Goal: Task Accomplishment & Management: Complete application form

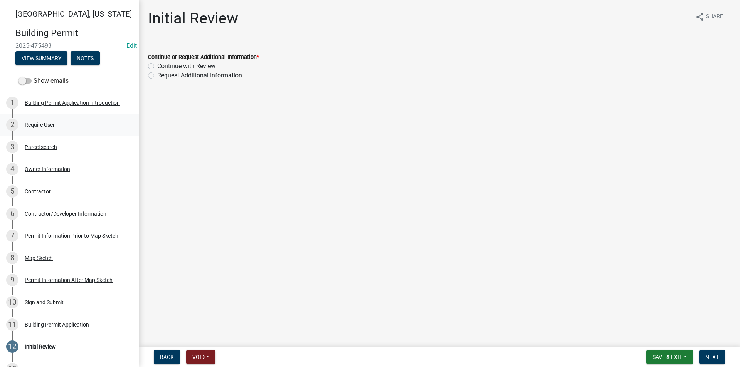
click at [50, 125] on div "Require User" at bounding box center [40, 124] width 30 height 5
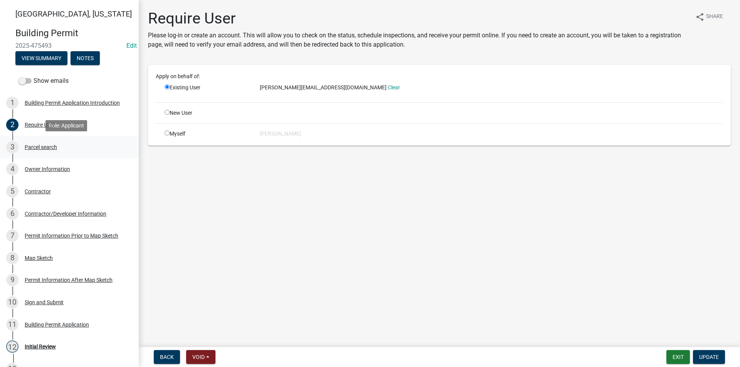
click at [48, 144] on div "Parcel search" at bounding box center [41, 146] width 32 height 5
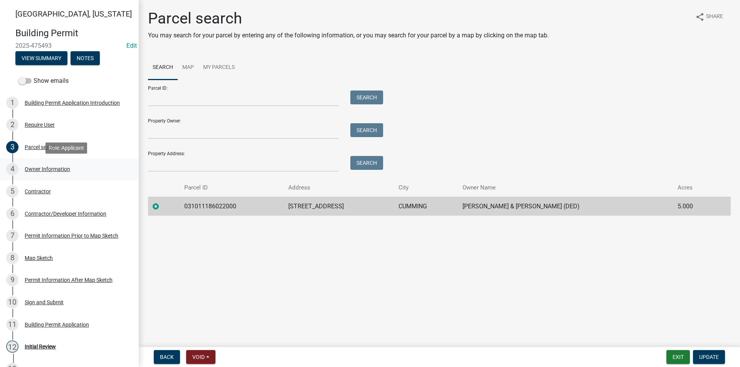
click at [52, 164] on div "4 Owner Information" at bounding box center [66, 169] width 120 height 12
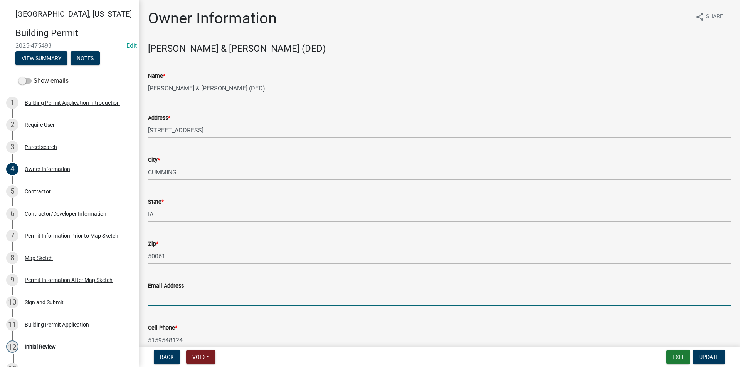
click at [163, 296] on input "Email Address" at bounding box center [439, 298] width 582 height 16
drag, startPoint x: 195, startPoint y: 299, endPoint x: 166, endPoint y: 299, distance: 28.1
click at [166, 299] on input "[PERSON_NAME][EMAIL_ADDRESS][DOMAIN_NAME]" at bounding box center [439, 298] width 582 height 16
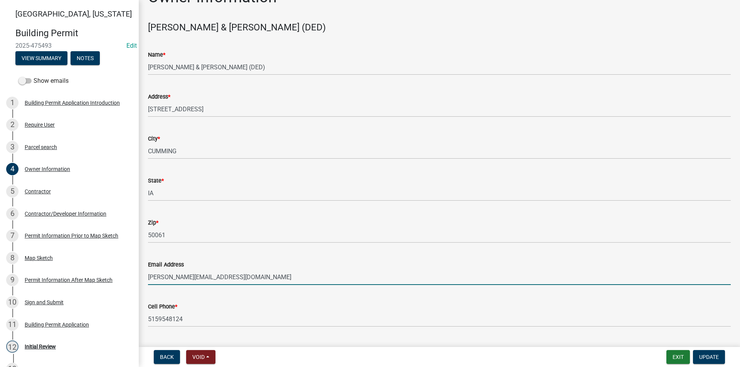
scroll to position [40, 0]
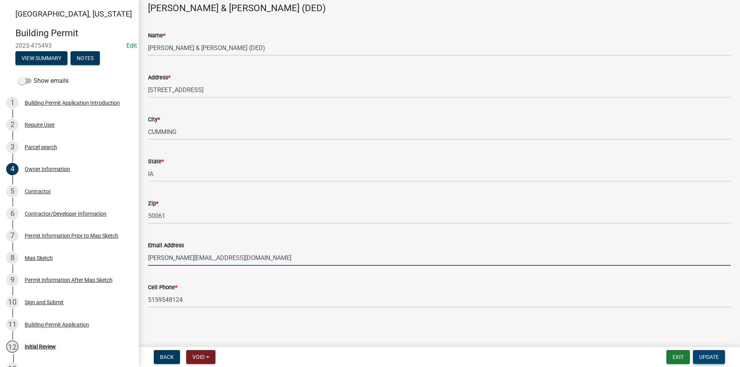
type input "[PERSON_NAME][EMAIL_ADDRESS][DOMAIN_NAME]"
click at [715, 355] on span "Update" at bounding box center [709, 357] width 20 height 6
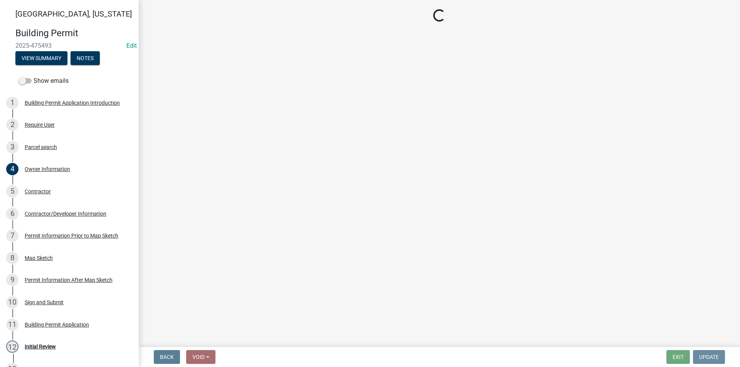
scroll to position [0, 0]
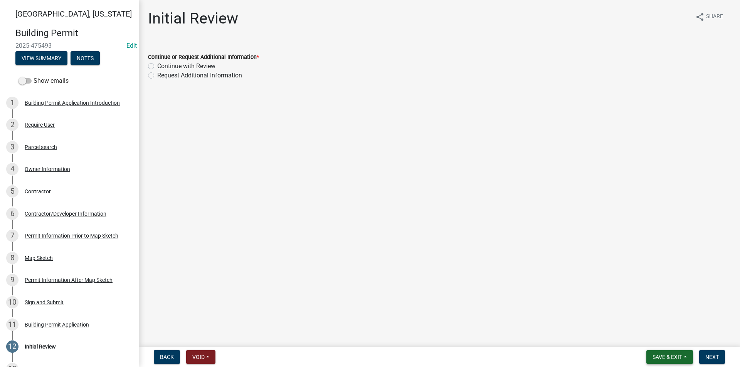
click at [673, 356] on span "Save & Exit" at bounding box center [667, 357] width 30 height 6
click at [651, 319] on button "Save" at bounding box center [662, 318] width 62 height 18
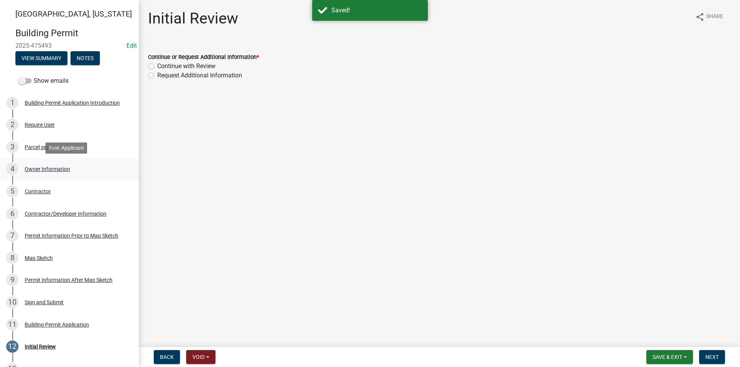
click at [37, 167] on div "Owner Information" at bounding box center [47, 168] width 45 height 5
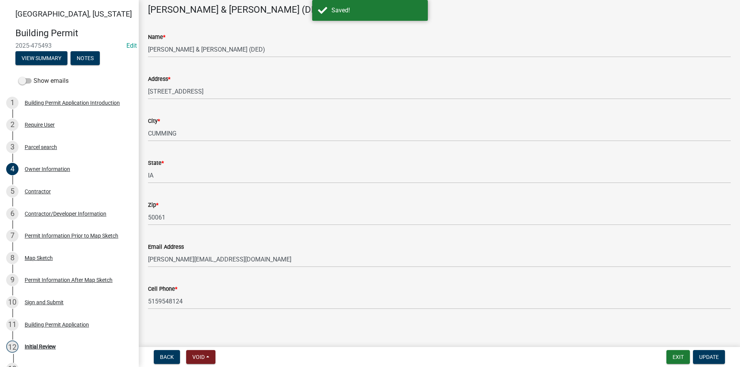
scroll to position [40, 0]
click at [40, 191] on div "Contractor" at bounding box center [38, 191] width 26 height 5
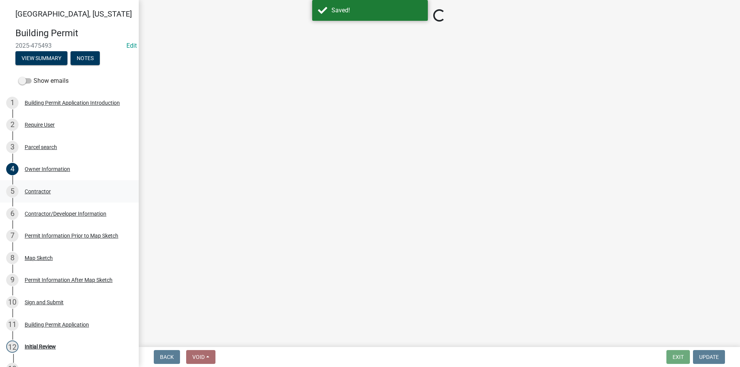
scroll to position [0, 0]
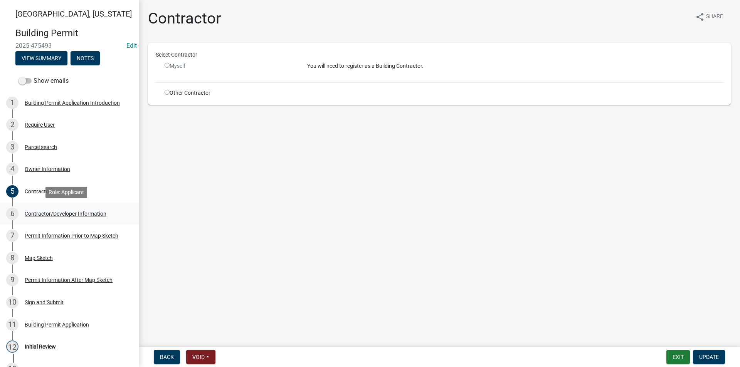
click at [60, 211] on div "Contractor/Developer Information" at bounding box center [66, 213] width 82 height 5
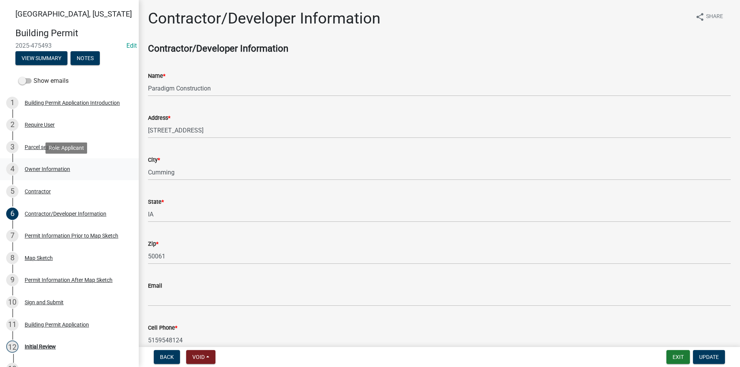
click at [40, 171] on div "Owner Information" at bounding box center [47, 168] width 45 height 5
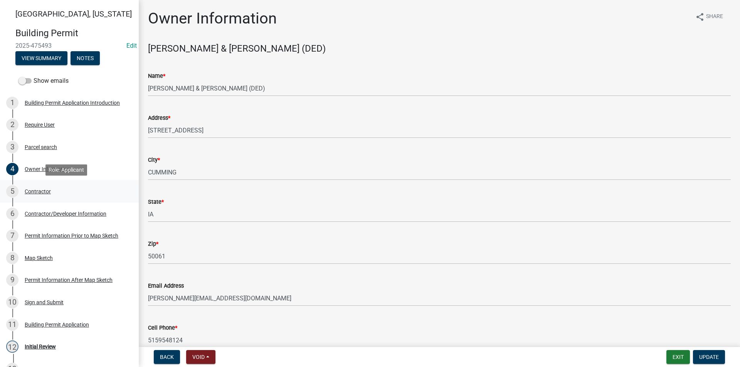
click at [41, 190] on div "Contractor" at bounding box center [38, 191] width 26 height 5
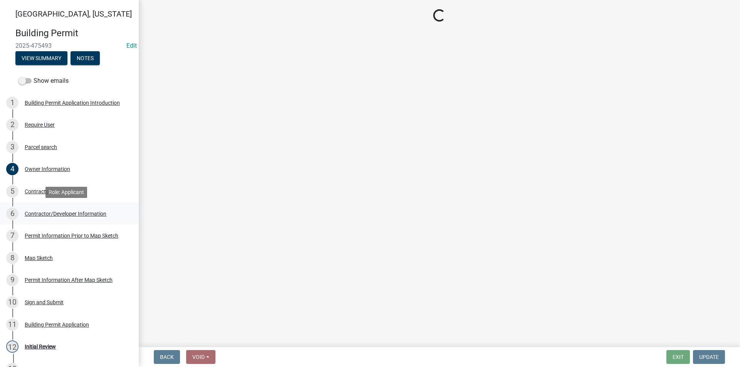
click at [49, 209] on div "6 Contractor/Developer Information" at bounding box center [66, 214] width 120 height 12
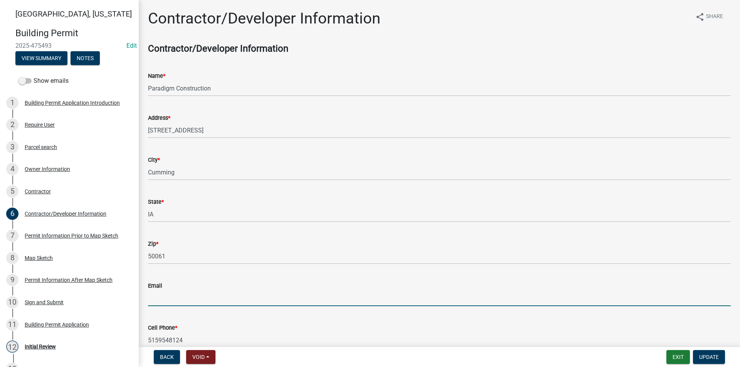
click at [164, 295] on input "Email" at bounding box center [439, 298] width 582 height 16
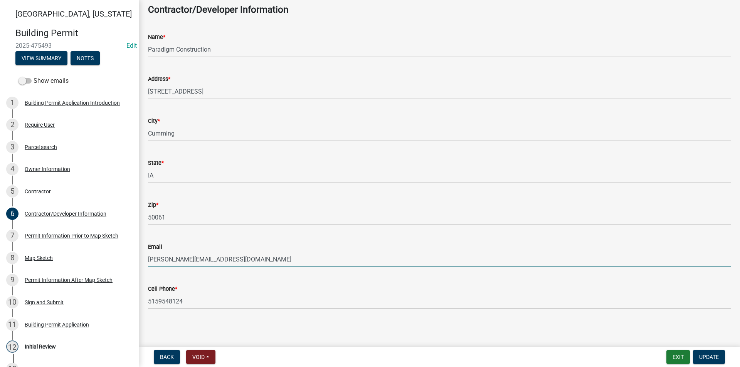
scroll to position [40, 0]
type input "[PERSON_NAME][EMAIL_ADDRESS][DOMAIN_NAME]"
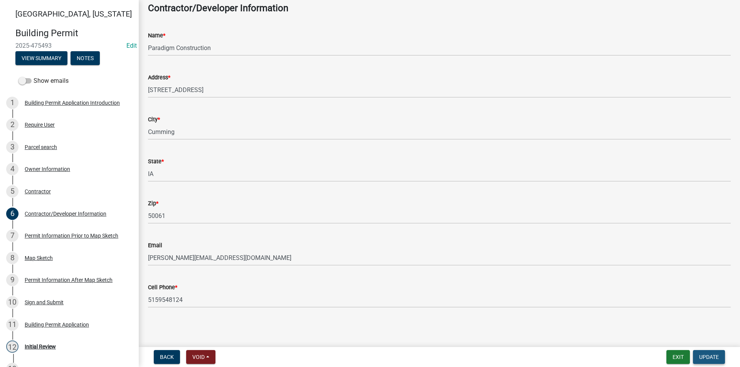
click at [704, 356] on span "Update" at bounding box center [709, 357] width 20 height 6
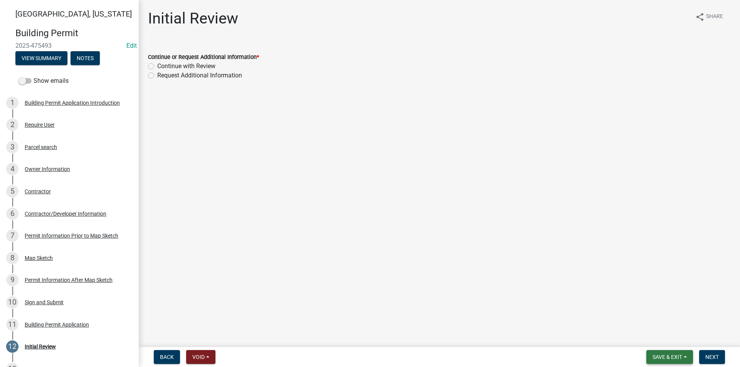
click at [653, 360] on span "Save & Exit" at bounding box center [667, 357] width 30 height 6
click at [650, 321] on button "Save" at bounding box center [662, 318] width 62 height 18
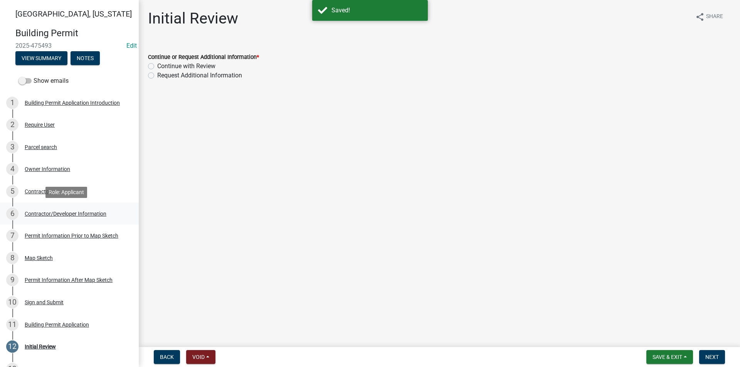
click at [45, 220] on div "6 Contractor/Developer Information" at bounding box center [66, 214] width 120 height 12
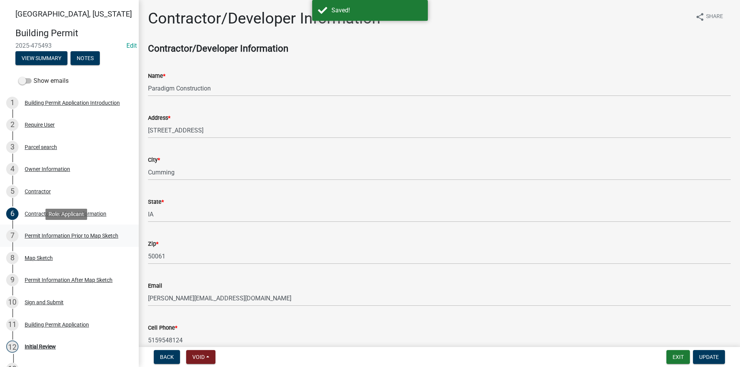
click at [49, 227] on link "7 Permit Information Prior to Map Sketch" at bounding box center [69, 236] width 139 height 22
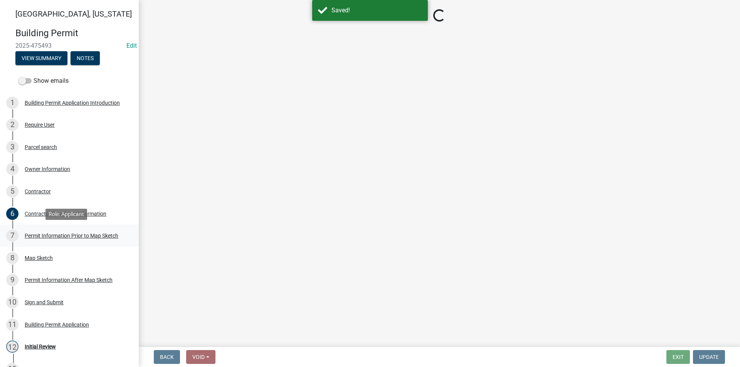
select select "a084ace3-cc4d-4a19-ba90-9713ee32dfc0"
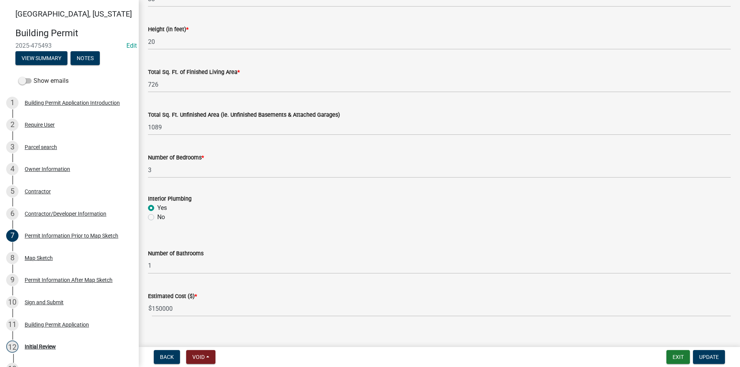
scroll to position [490, 0]
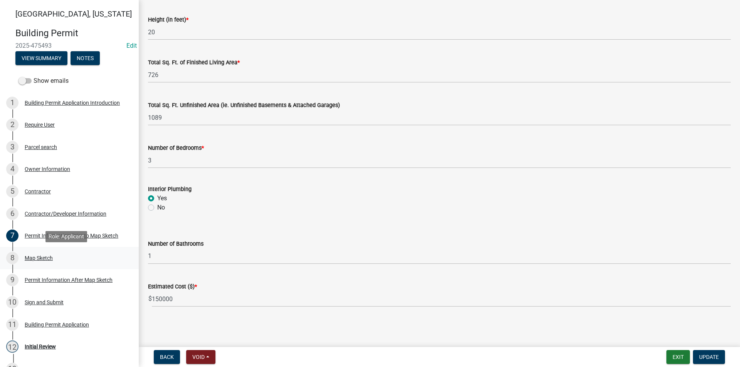
click at [33, 262] on div "8 Map Sketch" at bounding box center [66, 258] width 120 height 12
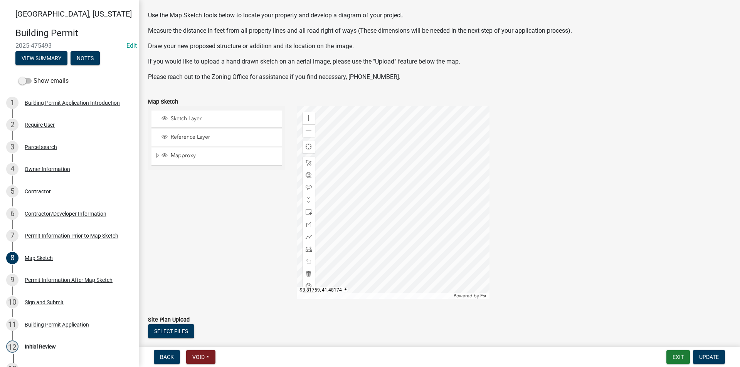
scroll to position [109, 0]
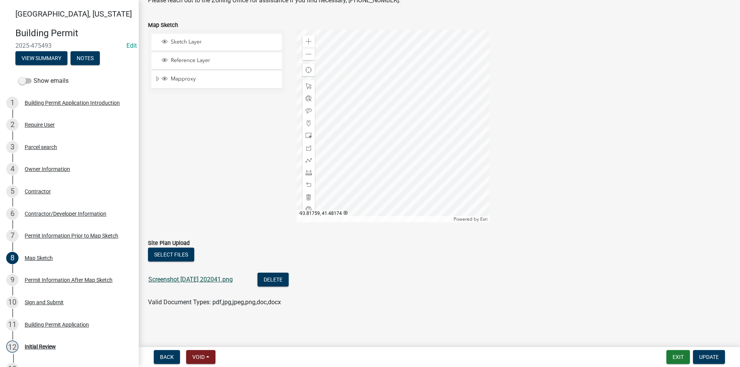
click at [213, 279] on link "Screenshot [DATE] 202041.png" at bounding box center [190, 279] width 84 height 7
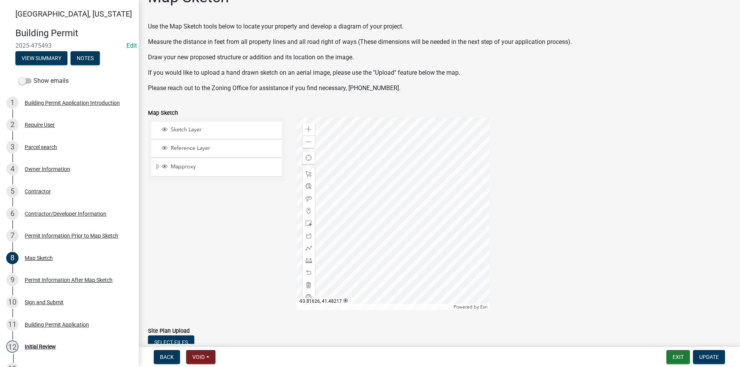
scroll to position [39, 0]
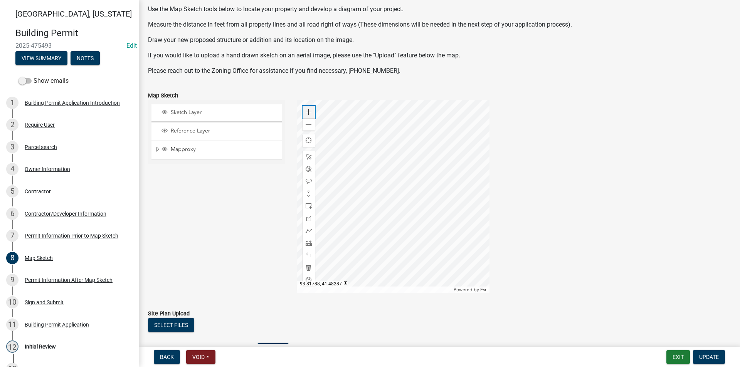
click at [306, 108] on div "Zoom in" at bounding box center [308, 112] width 12 height 12
click at [392, 170] on div at bounding box center [393, 196] width 193 height 193
click at [309, 112] on span at bounding box center [308, 112] width 6 height 6
click at [367, 197] on div at bounding box center [393, 196] width 193 height 193
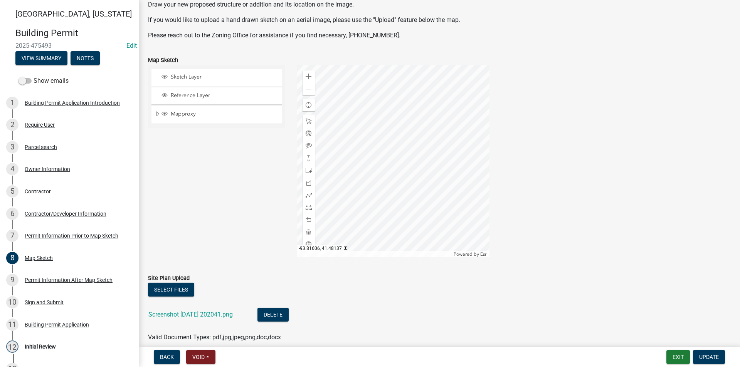
scroll to position [109, 0]
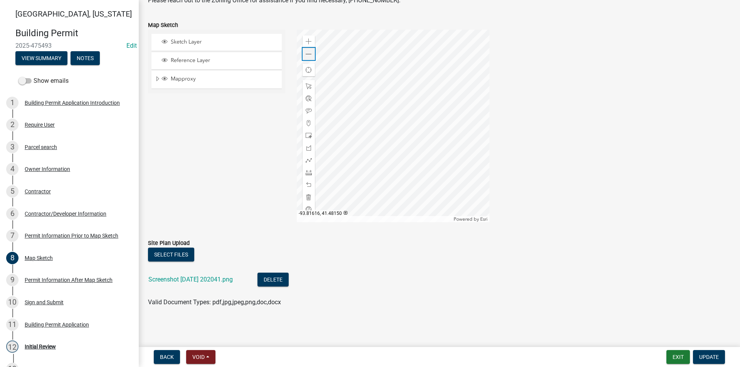
click at [308, 57] on div "Zoom out" at bounding box center [308, 54] width 12 height 12
click at [375, 112] on div at bounding box center [393, 126] width 193 height 193
click at [307, 42] on span at bounding box center [308, 42] width 6 height 6
click at [376, 176] on div at bounding box center [393, 126] width 193 height 193
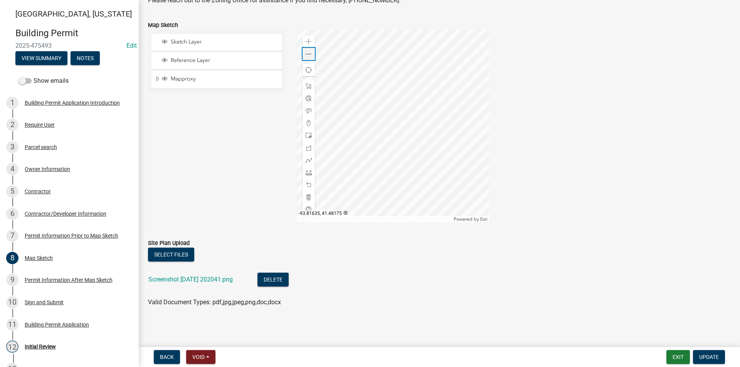
click at [309, 48] on div "Zoom out" at bounding box center [308, 54] width 12 height 12
click at [308, 39] on span at bounding box center [308, 42] width 6 height 6
click at [393, 107] on div at bounding box center [393, 126] width 193 height 193
click at [308, 54] on span at bounding box center [308, 54] width 6 height 6
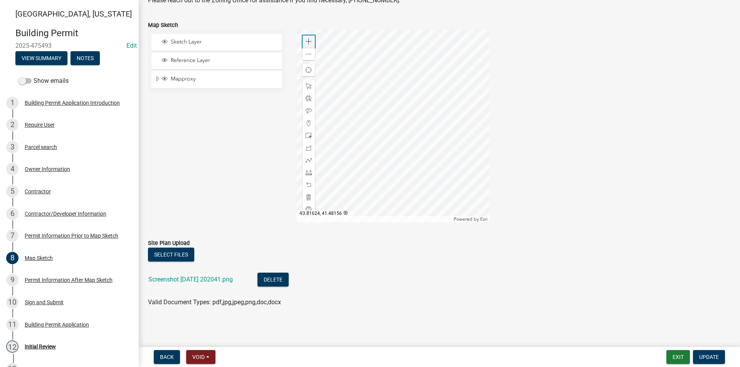
click at [307, 40] on span at bounding box center [308, 42] width 6 height 6
click at [307, 174] on span at bounding box center [308, 173] width 6 height 6
click at [384, 188] on div at bounding box center [393, 126] width 193 height 193
click at [330, 187] on div at bounding box center [393, 126] width 193 height 193
click at [332, 128] on div at bounding box center [393, 126] width 193 height 193
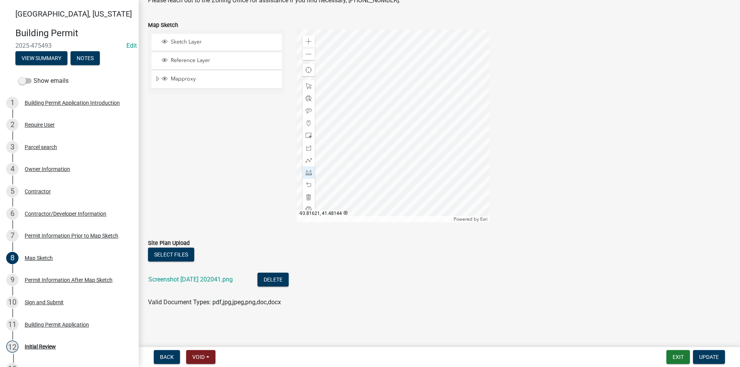
click at [332, 128] on div at bounding box center [393, 126] width 193 height 193
click at [307, 133] on span at bounding box center [308, 136] width 6 height 6
click at [384, 187] on div at bounding box center [393, 126] width 193 height 193
click at [306, 87] on span at bounding box center [308, 86] width 6 height 6
click at [353, 146] on div at bounding box center [393, 126] width 193 height 193
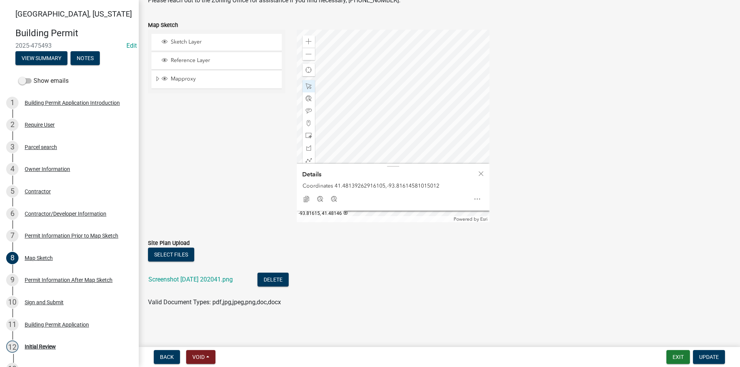
click at [389, 87] on div at bounding box center [393, 126] width 193 height 193
click at [390, 124] on div at bounding box center [393, 126] width 193 height 193
click at [332, 106] on div at bounding box center [393, 126] width 193 height 193
click at [387, 134] on div at bounding box center [393, 126] width 193 height 193
click at [386, 83] on div at bounding box center [393, 126] width 193 height 193
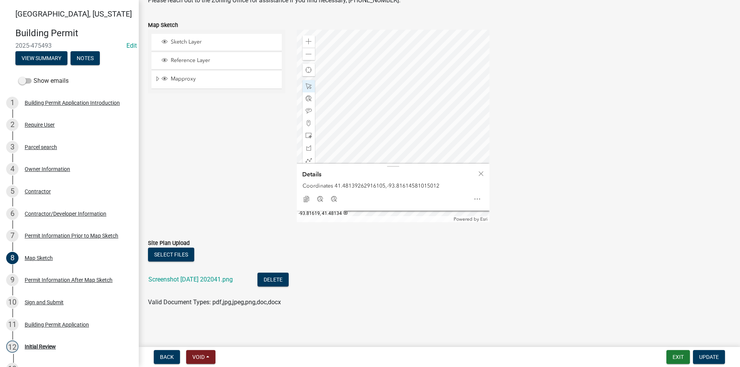
click at [372, 155] on div at bounding box center [393, 126] width 193 height 193
click at [428, 126] on div at bounding box center [393, 126] width 193 height 193
click at [372, 100] on div at bounding box center [393, 126] width 193 height 193
click at [366, 101] on div at bounding box center [393, 126] width 193 height 193
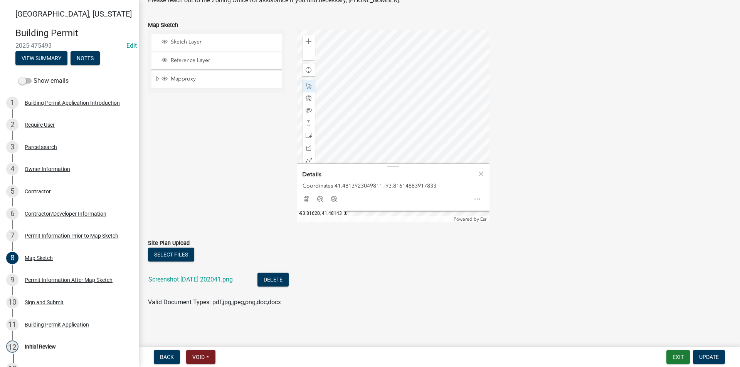
click at [366, 101] on div at bounding box center [393, 126] width 193 height 193
click at [388, 99] on div at bounding box center [393, 126] width 193 height 193
click at [386, 124] on div at bounding box center [393, 126] width 193 height 193
click at [362, 151] on div at bounding box center [393, 126] width 193 height 193
click at [397, 118] on div at bounding box center [393, 126] width 193 height 193
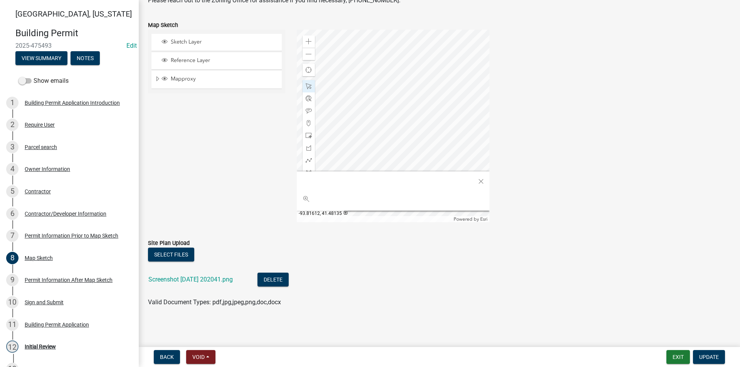
click at [435, 151] on div at bounding box center [393, 126] width 193 height 193
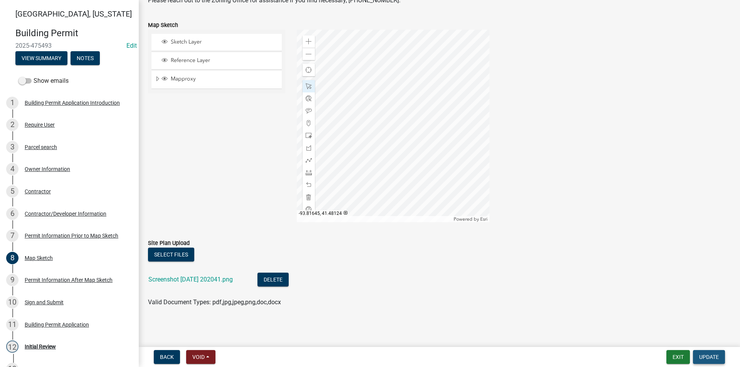
click at [709, 358] on span "Update" at bounding box center [709, 357] width 20 height 6
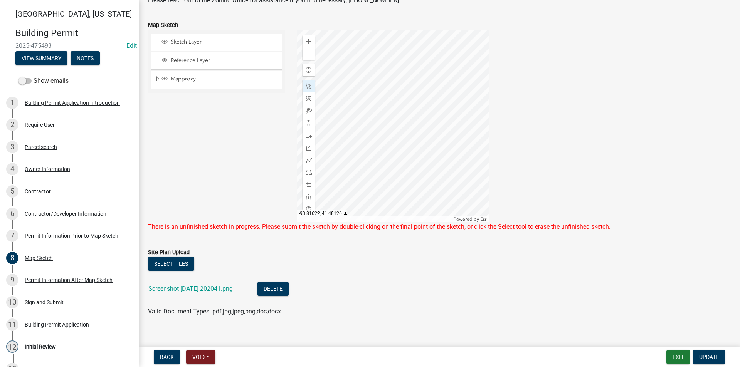
click at [409, 191] on div at bounding box center [393, 126] width 193 height 193
click at [36, 275] on div "9 Permit Information After Map Sketch" at bounding box center [66, 280] width 120 height 12
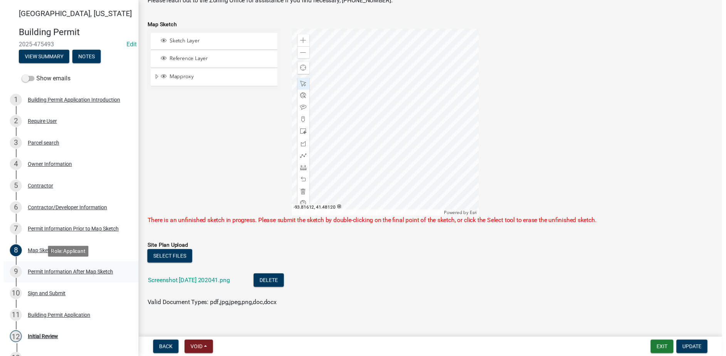
scroll to position [0, 0]
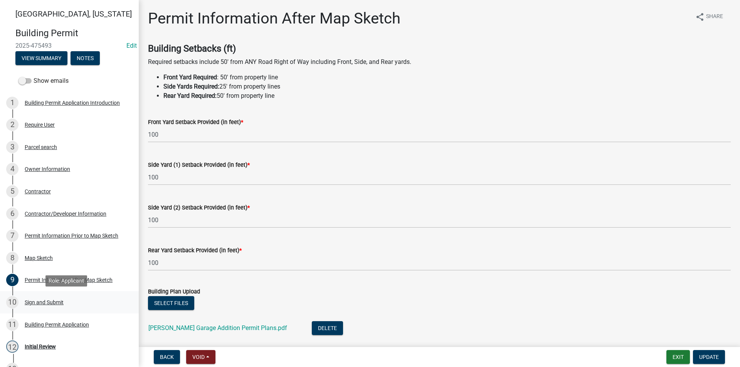
click at [51, 303] on div "Sign and Submit" at bounding box center [44, 302] width 39 height 5
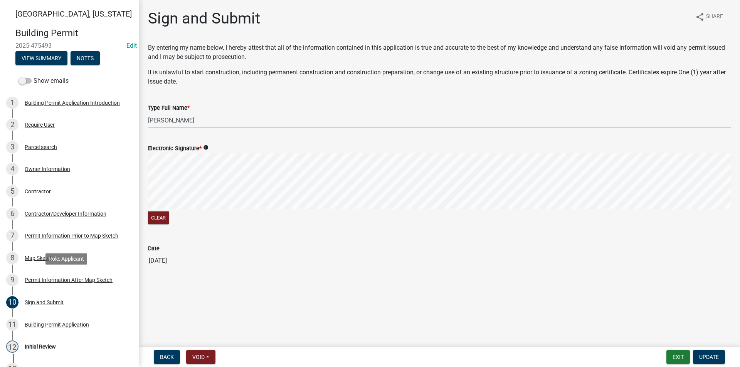
click at [50, 284] on div "9 Permit Information After Map Sketch" at bounding box center [66, 280] width 120 height 12
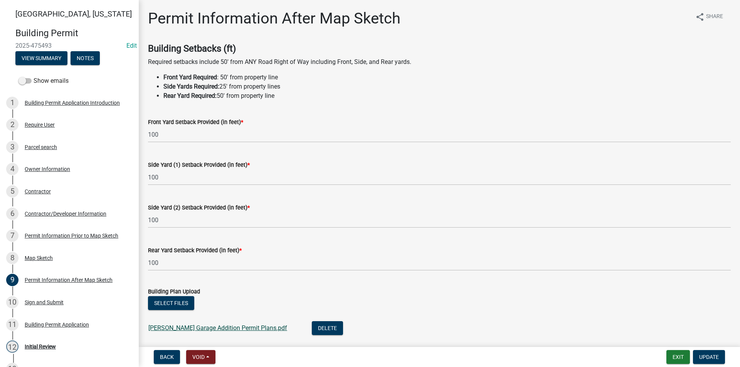
click at [236, 329] on link "[PERSON_NAME] Garage Addition Permit Plans.pdf" at bounding box center [217, 327] width 139 height 7
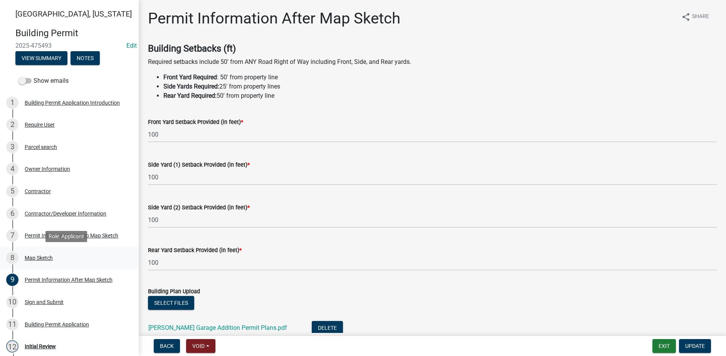
click at [25, 257] on div "Map Sketch" at bounding box center [39, 257] width 28 height 5
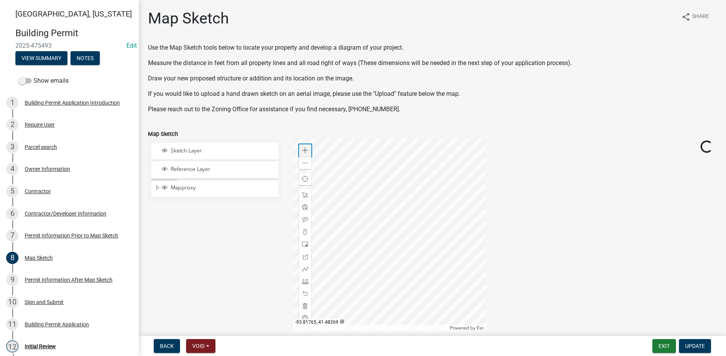
click at [302, 152] on span at bounding box center [305, 151] width 6 height 6
click at [369, 272] on div at bounding box center [389, 235] width 193 height 193
click at [303, 165] on span at bounding box center [305, 163] width 6 height 6
click at [314, 152] on div at bounding box center [389, 235] width 193 height 193
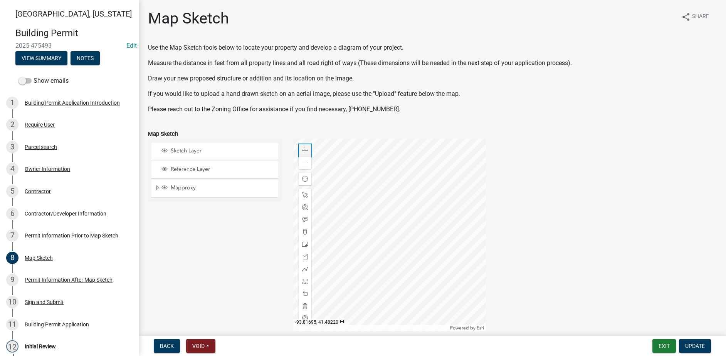
click at [307, 151] on div "Zoom in" at bounding box center [305, 150] width 12 height 12
click at [358, 196] on div at bounding box center [389, 235] width 193 height 193
click at [303, 148] on span at bounding box center [305, 151] width 6 height 6
click at [305, 165] on span at bounding box center [305, 163] width 6 height 6
click at [303, 150] on span at bounding box center [305, 151] width 6 height 6
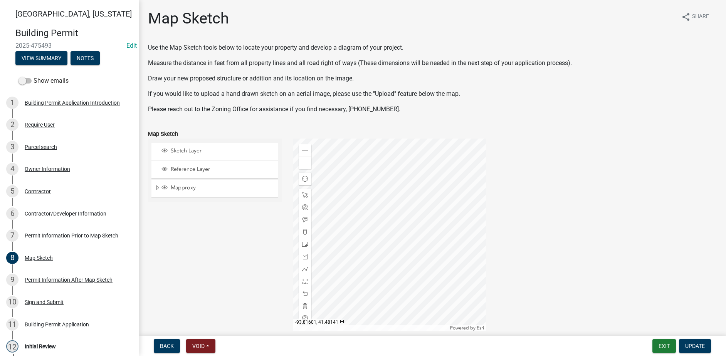
click at [376, 227] on div at bounding box center [389, 235] width 193 height 193
click at [395, 257] on div at bounding box center [389, 235] width 193 height 193
click at [304, 281] on span at bounding box center [305, 282] width 6 height 6
click at [323, 249] on div at bounding box center [389, 235] width 193 height 193
click at [377, 248] on div at bounding box center [389, 235] width 193 height 193
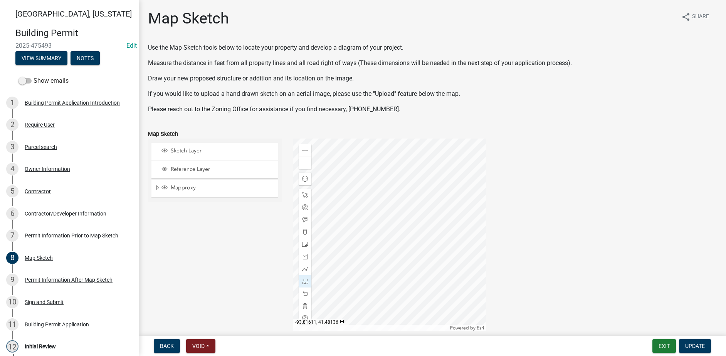
click at [377, 248] on div at bounding box center [389, 235] width 193 height 193
click at [302, 308] on span at bounding box center [305, 306] width 6 height 6
click at [327, 250] on div at bounding box center [389, 235] width 193 height 193
click at [385, 250] on div at bounding box center [389, 235] width 193 height 193
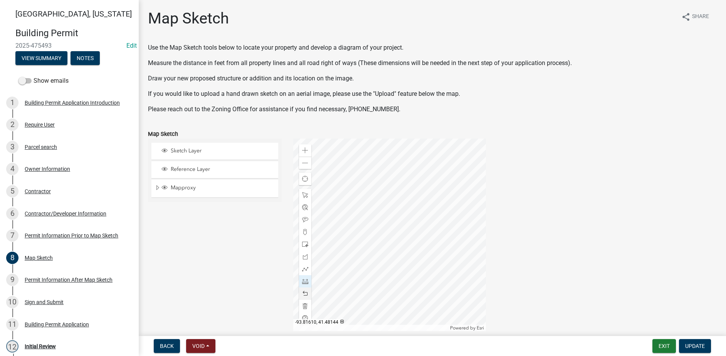
click at [385, 196] on div at bounding box center [389, 235] width 193 height 193
click at [303, 243] on span at bounding box center [305, 245] width 6 height 6
click at [327, 250] on div at bounding box center [389, 235] width 193 height 193
click at [305, 196] on span at bounding box center [305, 195] width 6 height 6
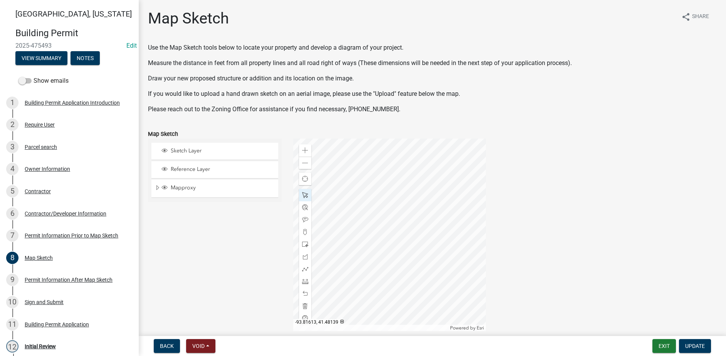
click at [369, 225] on div at bounding box center [389, 235] width 193 height 193
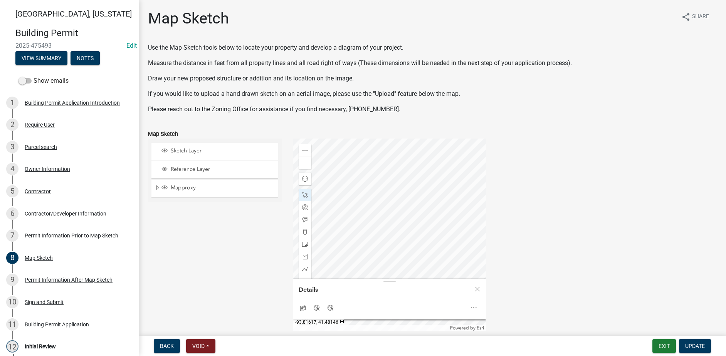
click at [352, 186] on div at bounding box center [389, 235] width 193 height 193
click at [361, 210] on div at bounding box center [389, 235] width 193 height 193
click at [383, 250] on div at bounding box center [389, 235] width 193 height 193
click at [357, 206] on div at bounding box center [389, 235] width 193 height 193
click at [368, 217] on div at bounding box center [389, 235] width 193 height 193
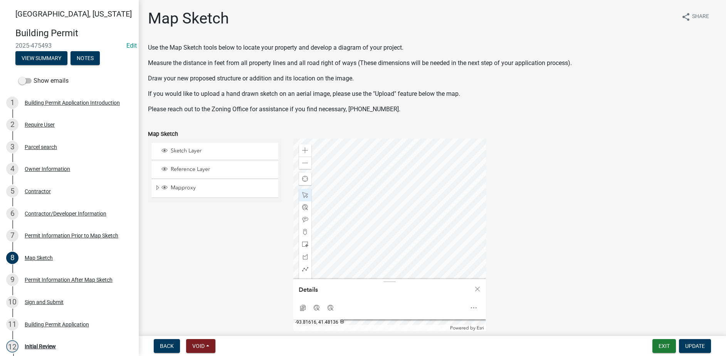
click at [357, 248] on div at bounding box center [389, 235] width 193 height 193
click at [356, 249] on div at bounding box center [389, 235] width 193 height 193
click at [361, 237] on div at bounding box center [389, 235] width 193 height 193
click at [383, 220] on div at bounding box center [389, 235] width 193 height 193
click at [373, 217] on div at bounding box center [389, 235] width 193 height 193
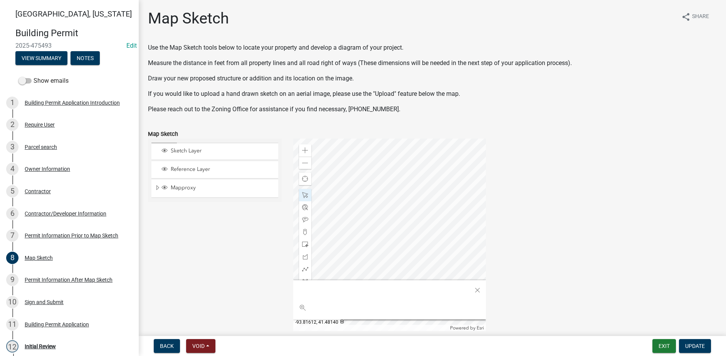
click at [368, 216] on div at bounding box center [389, 235] width 193 height 193
click at [698, 345] on span "Update" at bounding box center [695, 346] width 20 height 6
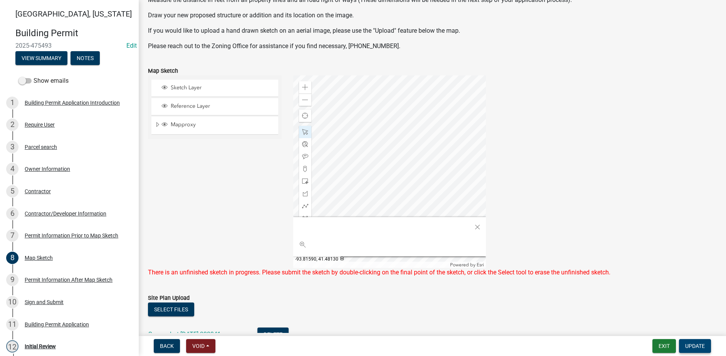
scroll to position [77, 0]
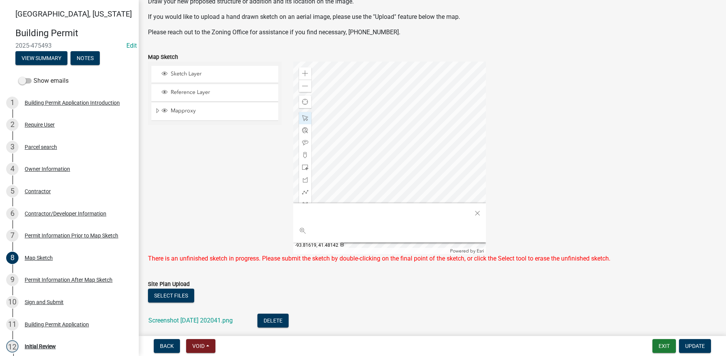
click at [339, 128] on div at bounding box center [389, 158] width 193 height 193
click at [474, 211] on span "Close" at bounding box center [477, 212] width 6 height 6
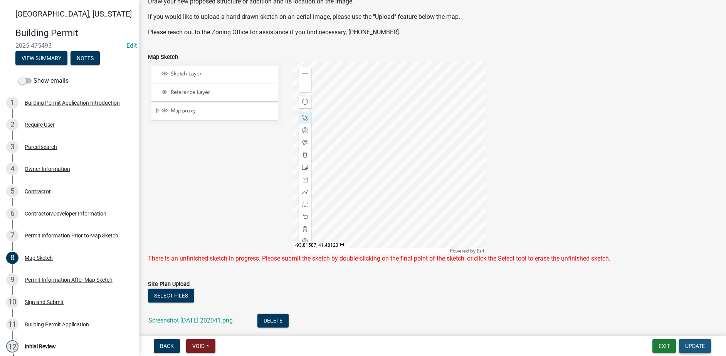
click at [693, 347] on span "Update" at bounding box center [695, 346] width 20 height 6
click at [364, 140] on div at bounding box center [389, 158] width 193 height 193
click at [364, 137] on div at bounding box center [389, 158] width 193 height 193
click at [418, 212] on div at bounding box center [389, 158] width 193 height 193
click at [356, 155] on div at bounding box center [389, 158] width 193 height 193
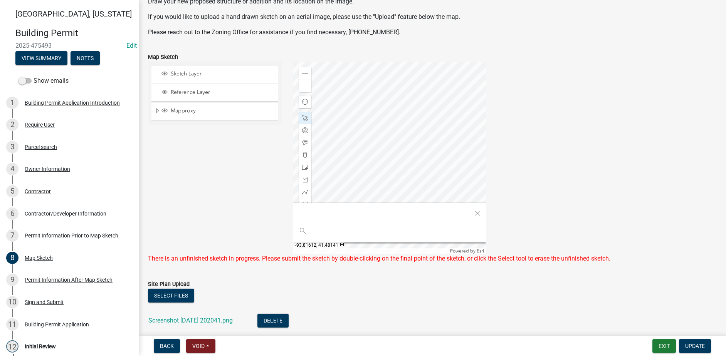
click at [370, 137] on div at bounding box center [389, 158] width 193 height 193
click at [371, 138] on div at bounding box center [389, 158] width 193 height 193
click at [474, 212] on span "Close" at bounding box center [477, 213] width 6 height 6
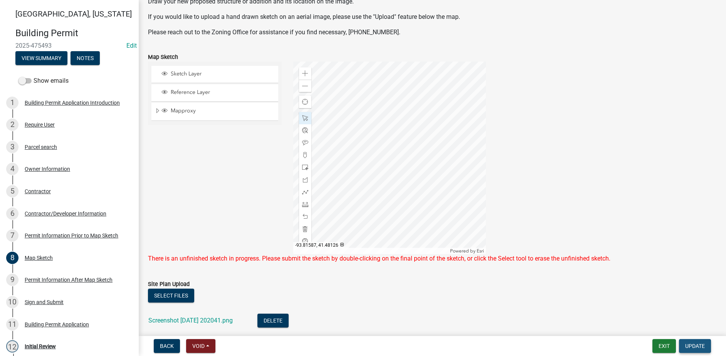
click at [706, 346] on button "Update" at bounding box center [695, 346] width 32 height 14
click at [421, 203] on div at bounding box center [389, 158] width 193 height 193
click at [351, 149] on div at bounding box center [389, 158] width 193 height 193
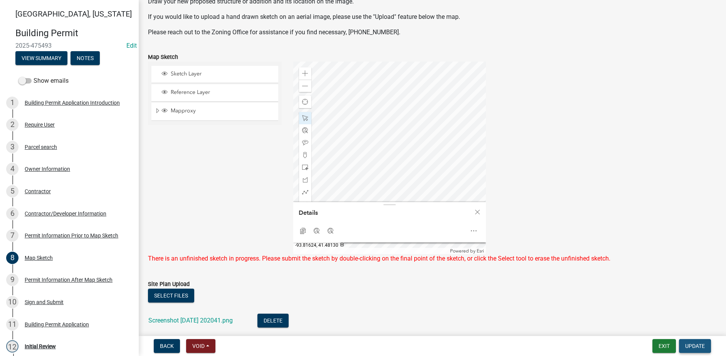
click at [690, 348] on span "Update" at bounding box center [695, 346] width 20 height 6
click at [475, 210] on span "Close" at bounding box center [477, 212] width 6 height 6
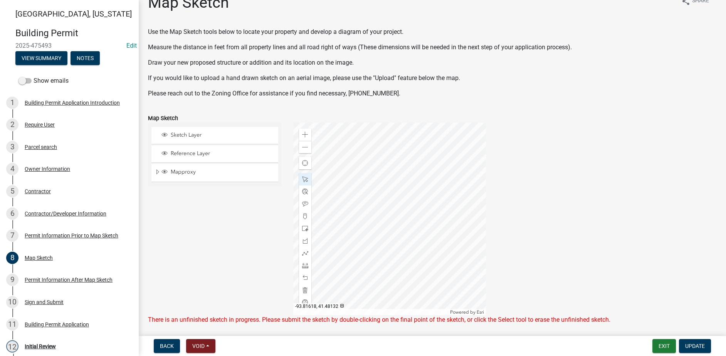
scroll to position [13, 0]
click at [303, 147] on span at bounding box center [305, 150] width 6 height 6
click at [696, 345] on span "Update" at bounding box center [695, 346] width 20 height 6
click at [440, 245] on div at bounding box center [389, 221] width 193 height 193
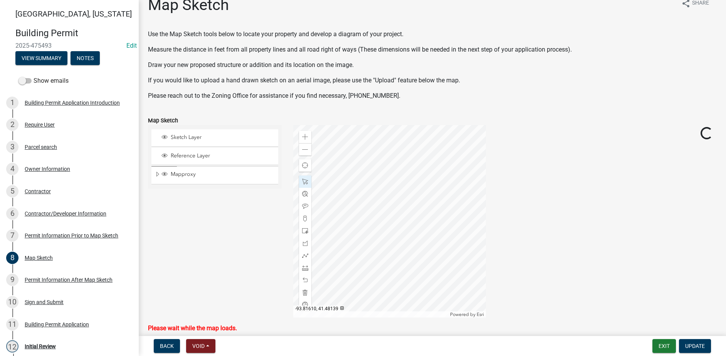
click at [399, 200] on div at bounding box center [389, 221] width 193 height 193
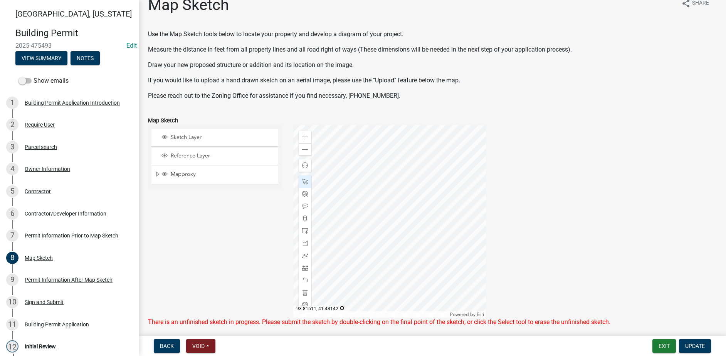
click at [409, 196] on div at bounding box center [389, 221] width 193 height 193
click at [693, 343] on span "Update" at bounding box center [695, 346] width 20 height 6
click at [44, 237] on div "Permit Information Prior to Map Sketch" at bounding box center [72, 235] width 94 height 5
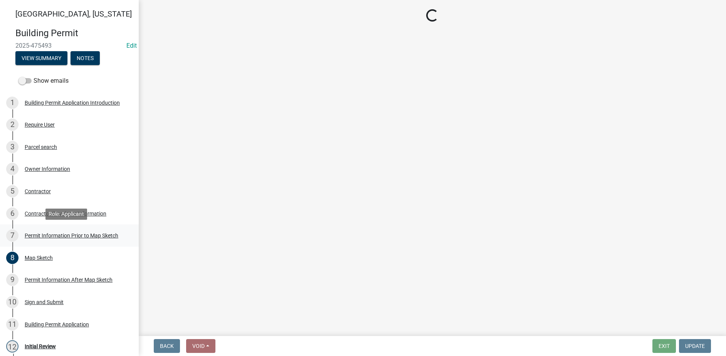
scroll to position [0, 0]
select select "a084ace3-cc4d-4a19-ba90-9713ee32dfc0"
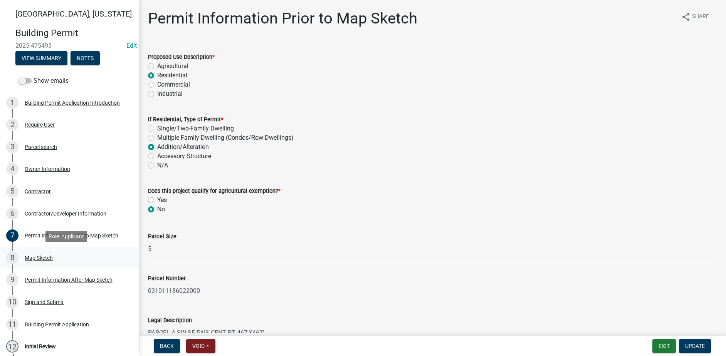
click at [42, 258] on div "Map Sketch" at bounding box center [39, 257] width 28 height 5
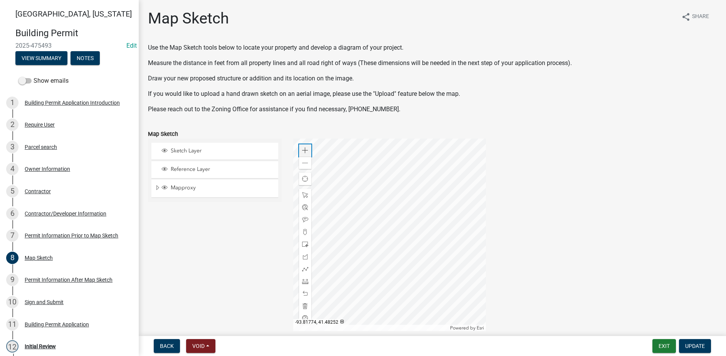
click at [307, 150] on div "Zoom in" at bounding box center [305, 150] width 12 height 12
click at [389, 225] on div at bounding box center [389, 235] width 193 height 193
click at [305, 149] on span at bounding box center [305, 151] width 6 height 6
click at [368, 219] on div at bounding box center [389, 235] width 193 height 193
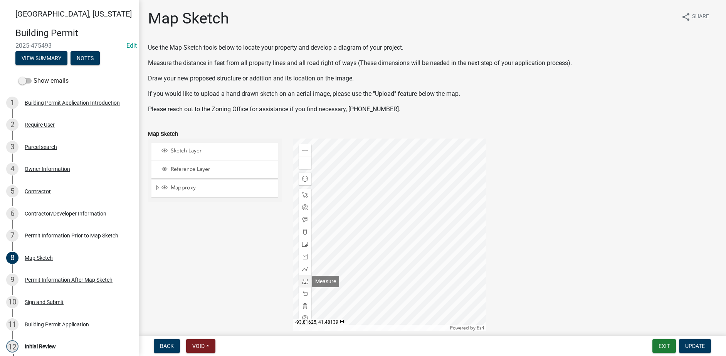
click at [302, 281] on span at bounding box center [305, 282] width 6 height 6
click at [380, 205] on div at bounding box center [389, 235] width 193 height 193
click at [321, 205] on div at bounding box center [389, 235] width 193 height 193
click at [322, 258] on div at bounding box center [389, 235] width 193 height 193
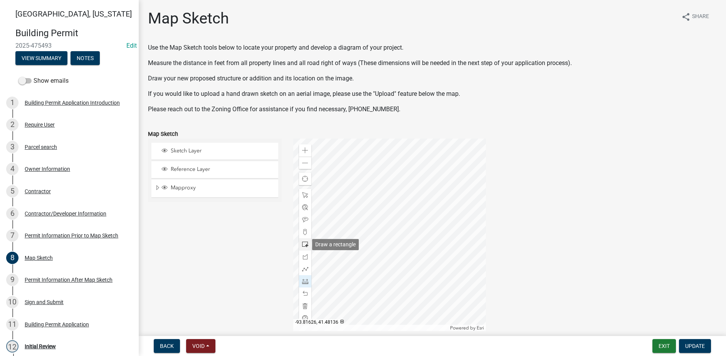
click at [303, 246] on span at bounding box center [305, 245] width 6 height 6
click at [379, 205] on div at bounding box center [389, 235] width 193 height 193
click at [696, 344] on span "Update" at bounding box center [695, 346] width 20 height 6
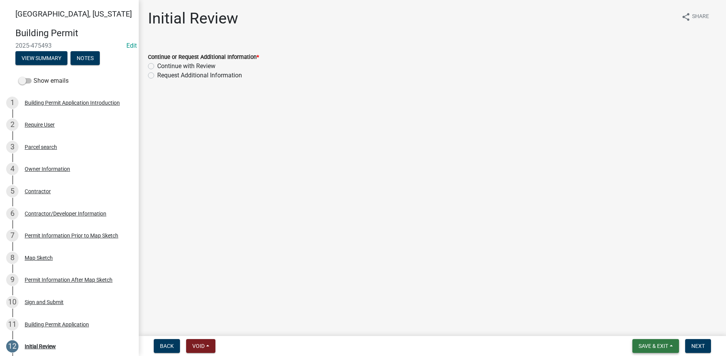
click at [658, 347] on span "Save & Exit" at bounding box center [653, 346] width 30 height 6
click at [639, 309] on button "Save" at bounding box center [648, 308] width 62 height 18
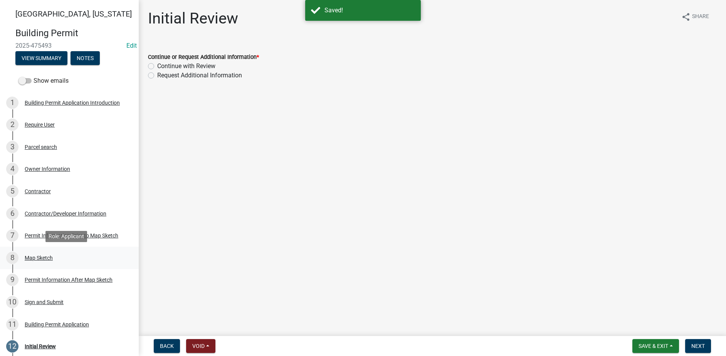
click at [47, 254] on div "8 Map Sketch" at bounding box center [66, 258] width 120 height 12
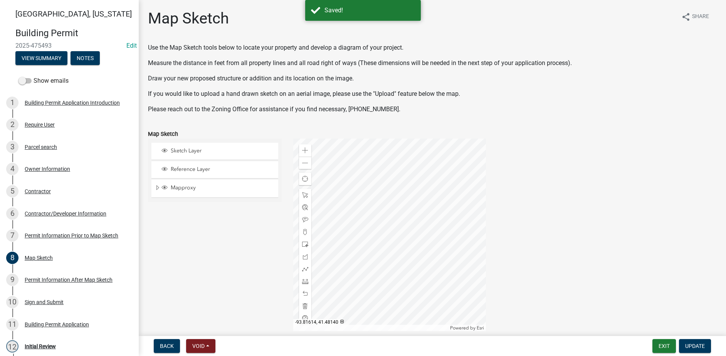
click at [406, 240] on div at bounding box center [389, 235] width 193 height 193
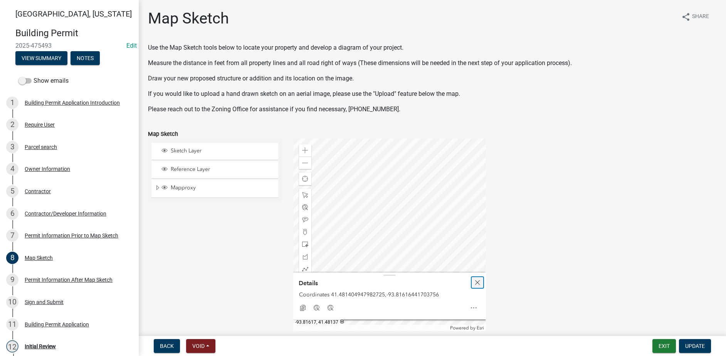
click at [476, 283] on span "Close" at bounding box center [477, 283] width 6 height 6
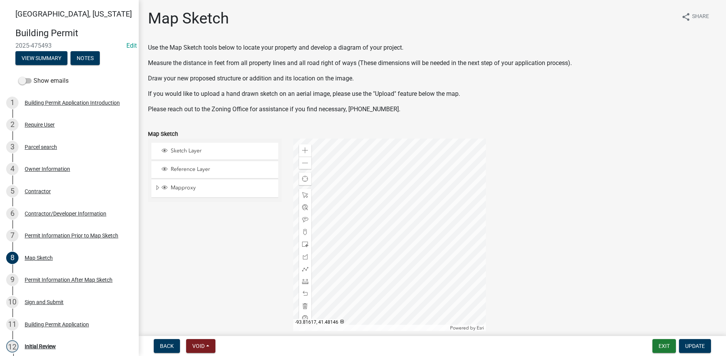
click at [382, 186] on div at bounding box center [389, 235] width 193 height 193
click at [401, 233] on div at bounding box center [389, 235] width 193 height 193
click at [395, 182] on div at bounding box center [389, 235] width 193 height 193
click at [405, 222] on div at bounding box center [389, 235] width 193 height 193
click at [341, 251] on div at bounding box center [389, 235] width 193 height 193
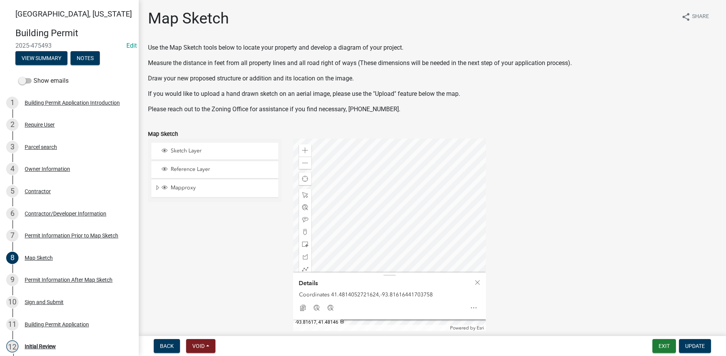
click at [383, 186] on div at bounding box center [389, 235] width 193 height 193
click at [346, 202] on div at bounding box center [389, 235] width 193 height 193
click at [390, 182] on div at bounding box center [389, 235] width 193 height 193
click at [362, 207] on div at bounding box center [389, 235] width 193 height 193
click at [457, 255] on div at bounding box center [389, 235] width 193 height 193
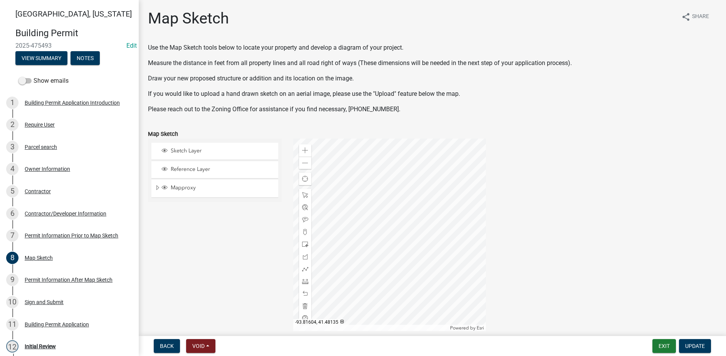
click at [472, 282] on div at bounding box center [389, 235] width 193 height 193
click at [700, 348] on span "Update" at bounding box center [695, 346] width 20 height 6
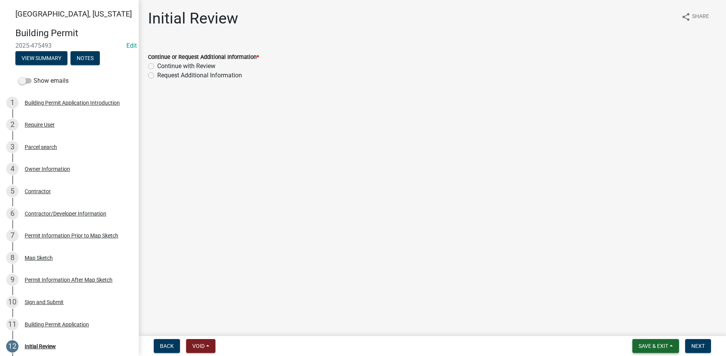
click at [644, 346] on span "Save & Exit" at bounding box center [653, 346] width 30 height 6
click at [630, 311] on button "Save" at bounding box center [648, 308] width 62 height 18
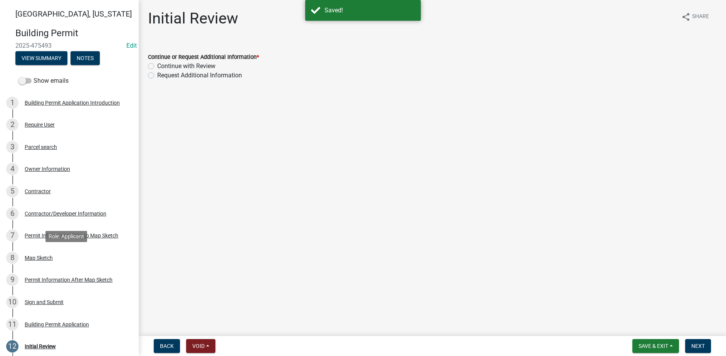
click at [39, 262] on div "8 Map Sketch" at bounding box center [66, 258] width 120 height 12
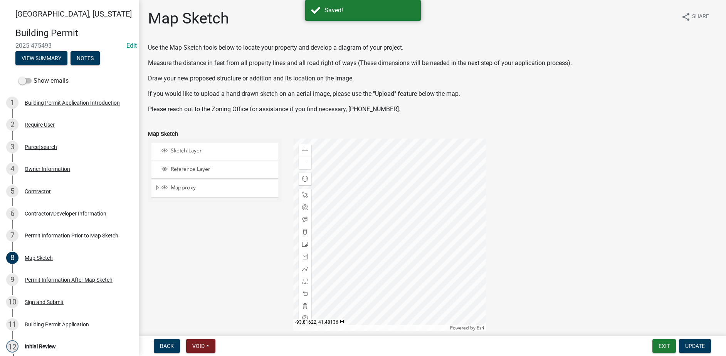
click at [348, 280] on div at bounding box center [389, 235] width 193 height 193
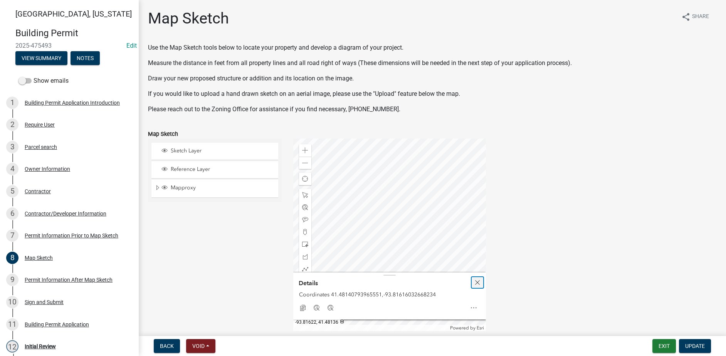
click at [479, 285] on div "Close" at bounding box center [478, 282] width 12 height 11
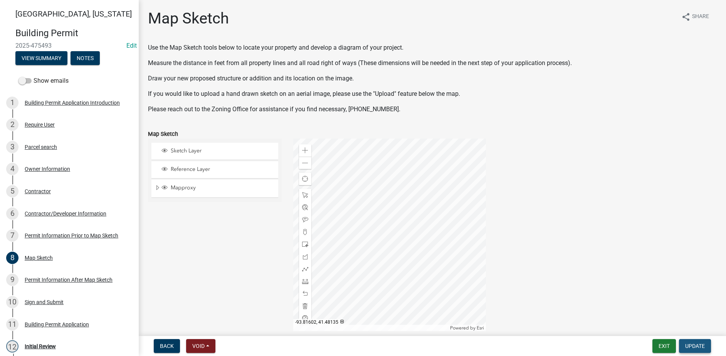
click at [693, 348] on span "Update" at bounding box center [695, 346] width 20 height 6
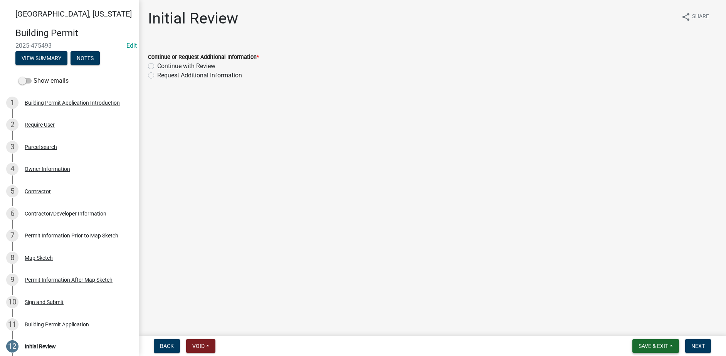
click at [645, 345] on span "Save & Exit" at bounding box center [653, 346] width 30 height 6
click at [631, 311] on button "Save" at bounding box center [648, 308] width 62 height 18
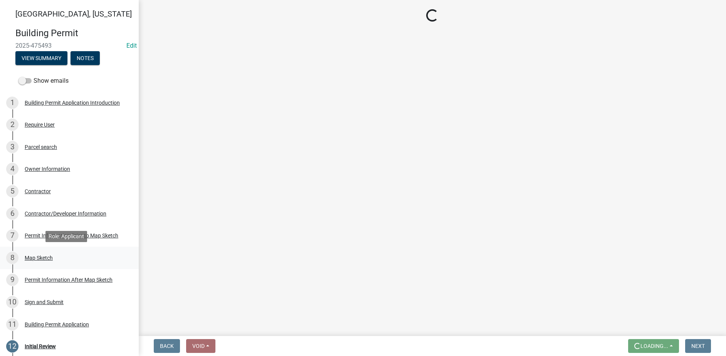
click at [45, 260] on div "Map Sketch" at bounding box center [39, 257] width 28 height 5
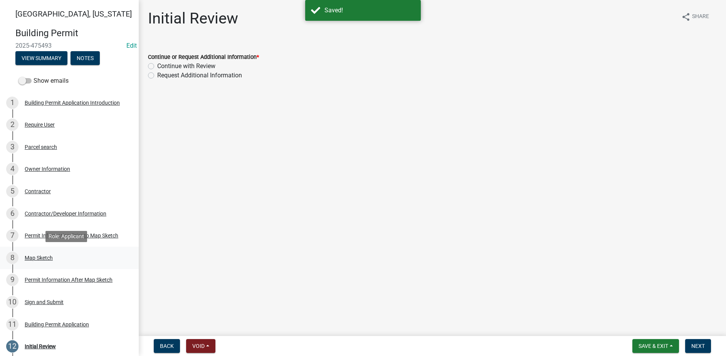
click at [52, 262] on div "8 Map Sketch" at bounding box center [66, 258] width 120 height 12
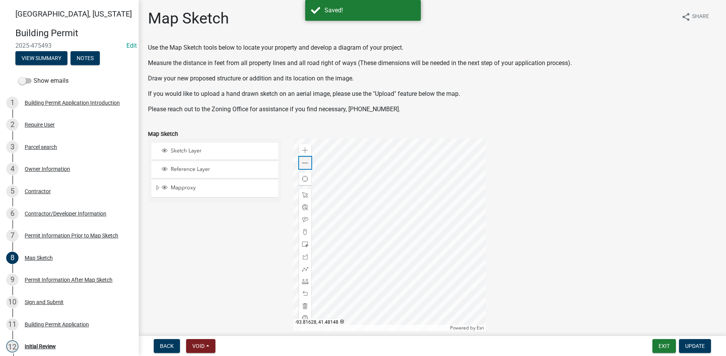
click at [306, 166] on div "Zoom out" at bounding box center [305, 163] width 12 height 12
click at [396, 255] on div at bounding box center [389, 235] width 193 height 193
click at [306, 166] on span at bounding box center [305, 163] width 6 height 6
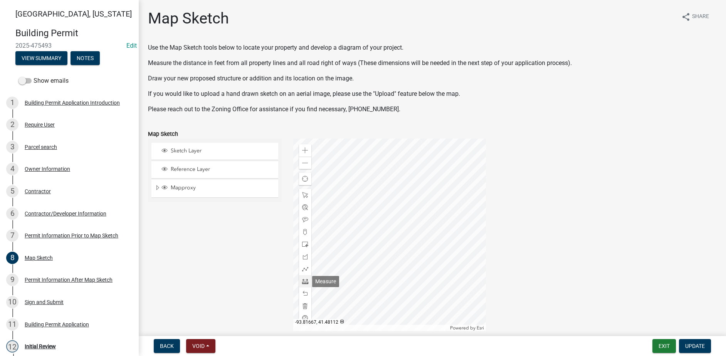
click at [305, 283] on span at bounding box center [305, 282] width 6 height 6
click at [304, 152] on span at bounding box center [305, 151] width 6 height 6
click at [384, 240] on div at bounding box center [389, 235] width 193 height 193
click at [391, 233] on div at bounding box center [389, 235] width 193 height 193
click at [398, 287] on div at bounding box center [389, 235] width 193 height 193
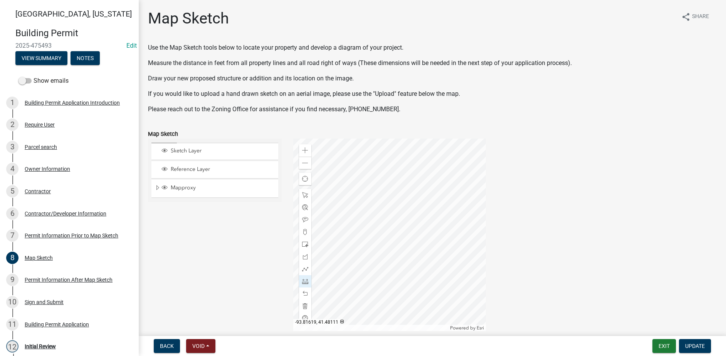
click at [398, 287] on div at bounding box center [389, 235] width 193 height 193
click at [399, 223] on div at bounding box center [389, 235] width 193 height 193
click at [430, 179] on div at bounding box center [389, 235] width 193 height 193
click at [444, 180] on div at bounding box center [389, 235] width 193 height 193
click at [426, 180] on div at bounding box center [389, 235] width 193 height 193
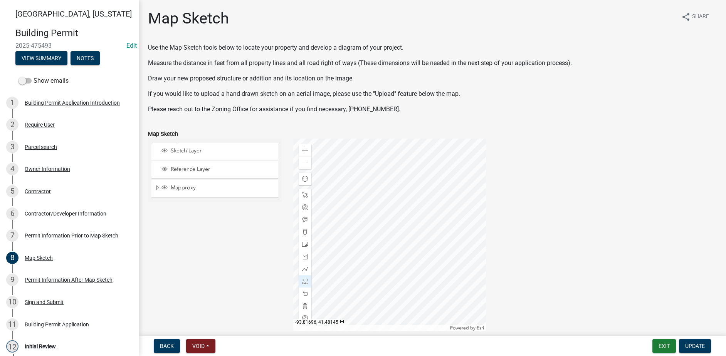
click at [388, 181] on div at bounding box center [389, 235] width 193 height 193
click at [342, 182] on div at bounding box center [389, 235] width 193 height 193
click at [336, 200] on div at bounding box center [389, 235] width 193 height 193
click at [319, 199] on div at bounding box center [389, 235] width 193 height 193
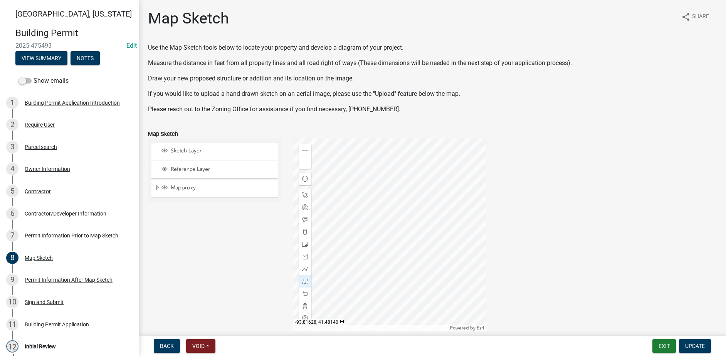
click at [329, 207] on div at bounding box center [389, 235] width 193 height 193
click at [390, 183] on div at bounding box center [389, 235] width 193 height 193
click at [344, 187] on div at bounding box center [389, 235] width 193 height 193
click at [341, 186] on div at bounding box center [389, 235] width 193 height 193
click at [417, 173] on div at bounding box center [389, 235] width 193 height 193
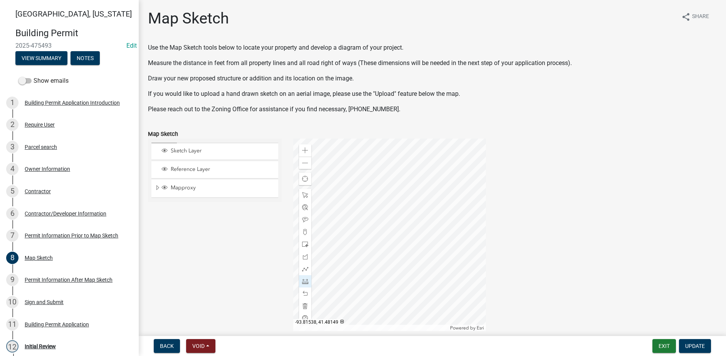
click at [417, 173] on div at bounding box center [389, 235] width 193 height 193
click at [461, 225] on div at bounding box center [389, 235] width 193 height 193
click at [362, 204] on div at bounding box center [389, 235] width 193 height 193
click at [371, 248] on div at bounding box center [389, 235] width 193 height 193
click at [376, 277] on div at bounding box center [389, 235] width 193 height 193
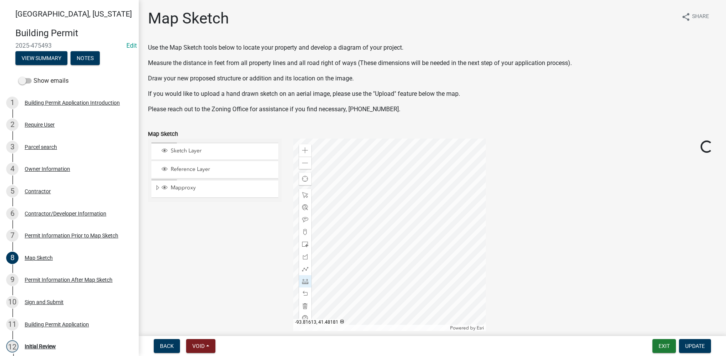
click at [384, 275] on div at bounding box center [389, 235] width 193 height 193
click at [386, 274] on div at bounding box center [389, 235] width 193 height 193
click at [388, 264] on div at bounding box center [389, 235] width 193 height 193
click at [386, 182] on div at bounding box center [389, 235] width 193 height 193
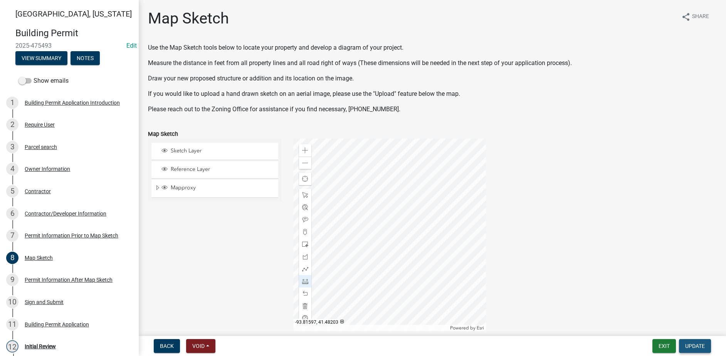
click at [698, 345] on span "Update" at bounding box center [695, 346] width 20 height 6
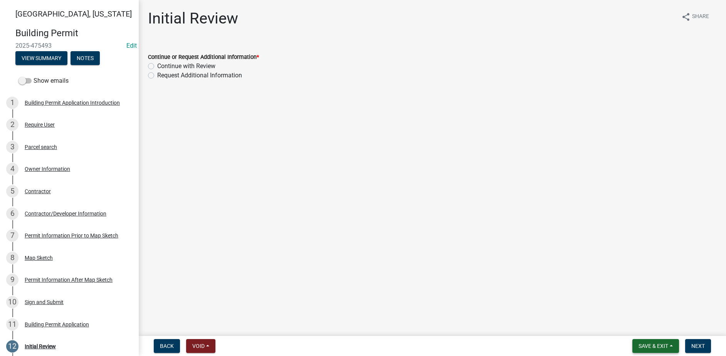
click at [655, 346] on span "Save & Exit" at bounding box center [653, 346] width 30 height 6
click at [637, 307] on button "Save" at bounding box center [648, 308] width 62 height 18
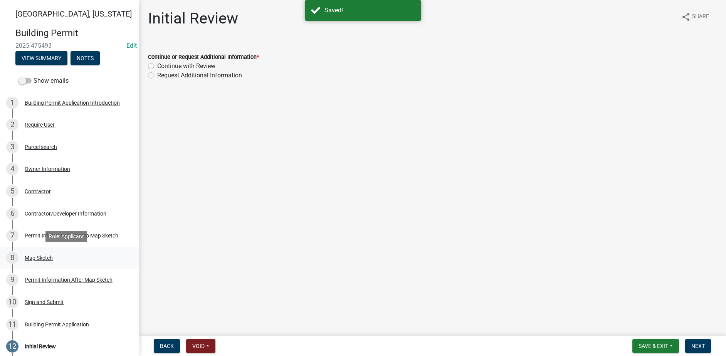
click at [54, 255] on div "8 Map Sketch" at bounding box center [66, 258] width 120 height 12
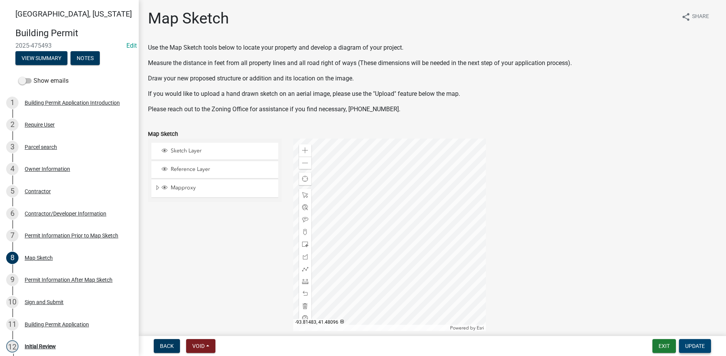
click at [696, 345] on span "Update" at bounding box center [695, 346] width 20 height 6
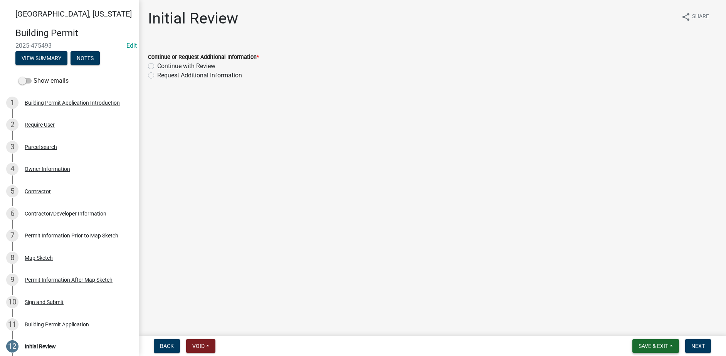
click at [651, 348] on span "Save & Exit" at bounding box center [653, 346] width 30 height 6
click at [634, 310] on button "Save" at bounding box center [648, 308] width 62 height 18
click at [35, 110] on link "1 Building Permit Application Introduction" at bounding box center [69, 103] width 139 height 22
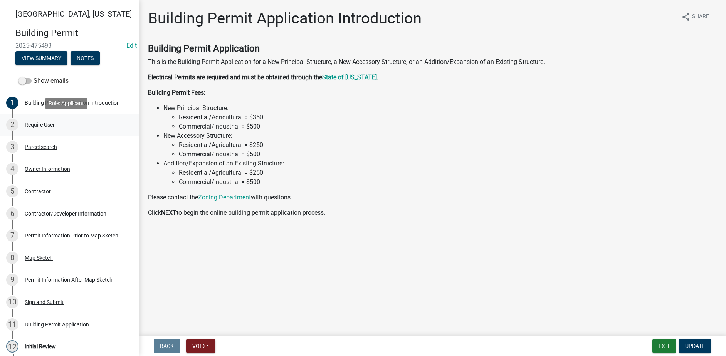
click at [45, 122] on div "Require User" at bounding box center [40, 124] width 30 height 5
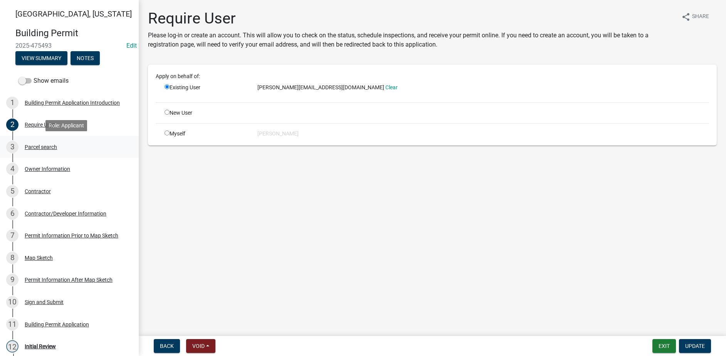
click at [55, 148] on div "Parcel search" at bounding box center [41, 146] width 32 height 5
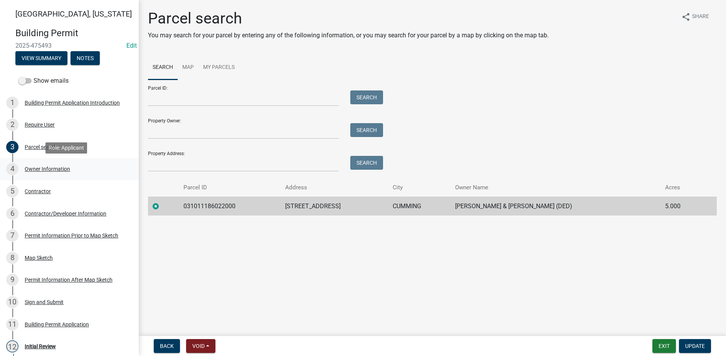
click at [58, 168] on div "Owner Information" at bounding box center [47, 168] width 45 height 5
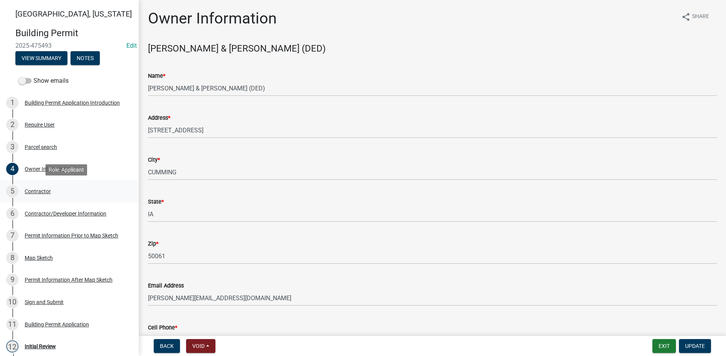
click at [47, 192] on div "Contractor" at bounding box center [38, 191] width 26 height 5
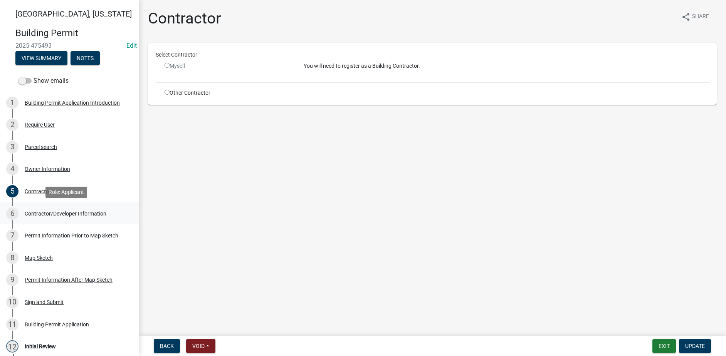
click at [52, 214] on div "Contractor/Developer Information" at bounding box center [66, 213] width 82 height 5
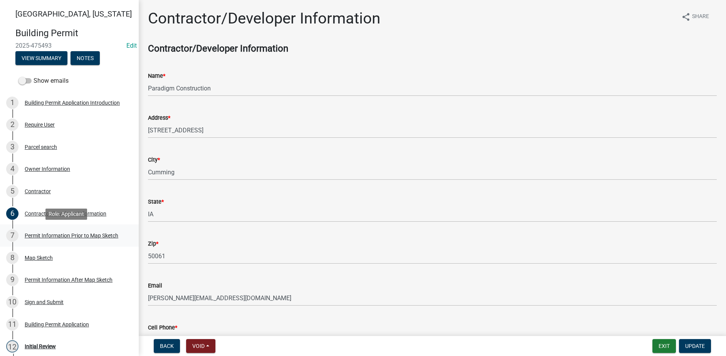
click at [67, 237] on div "Permit Information Prior to Map Sketch" at bounding box center [72, 235] width 94 height 5
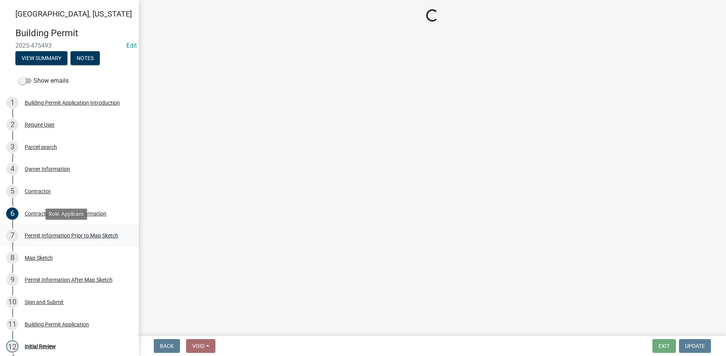
select select "a084ace3-cc4d-4a19-ba90-9713ee32dfc0"
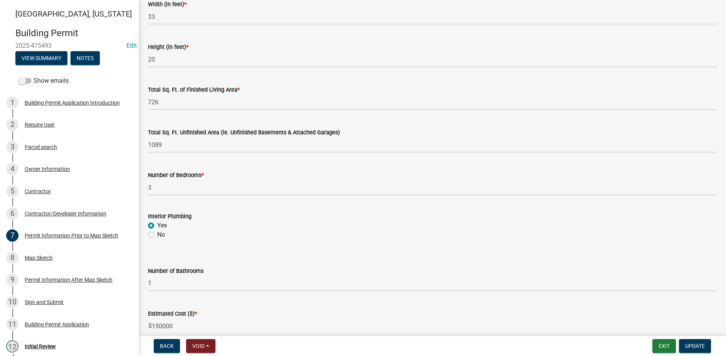
scroll to position [500, 0]
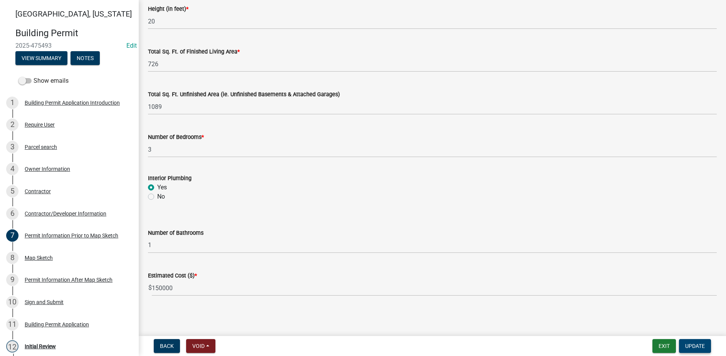
click at [703, 349] on span "Update" at bounding box center [695, 346] width 20 height 6
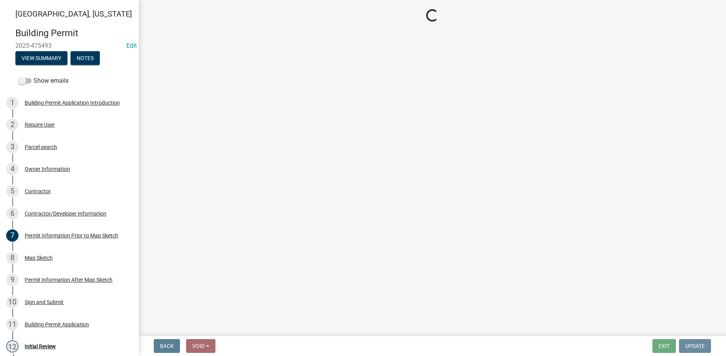
scroll to position [0, 0]
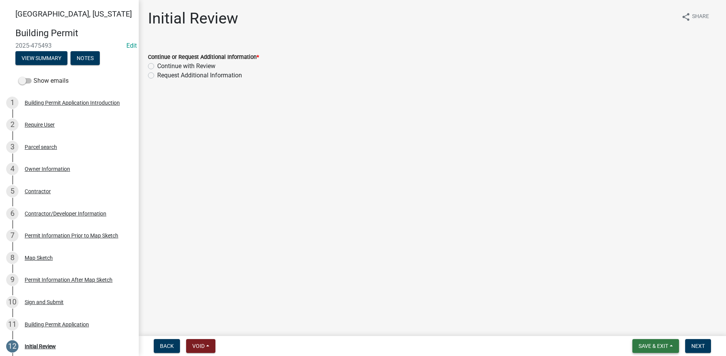
click at [666, 347] on span "Save & Exit" at bounding box center [653, 346] width 30 height 6
click at [639, 311] on button "Save" at bounding box center [648, 308] width 62 height 18
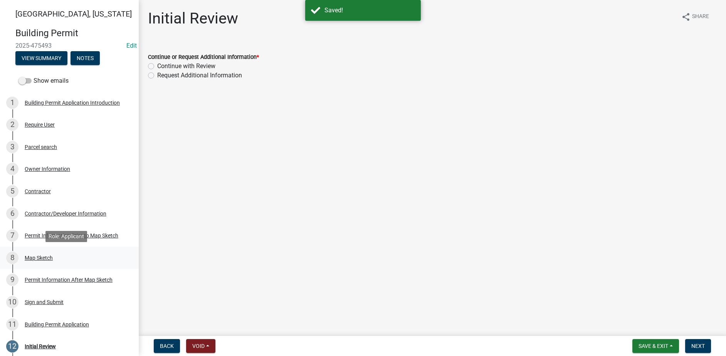
click at [45, 257] on div "Map Sketch" at bounding box center [39, 257] width 28 height 5
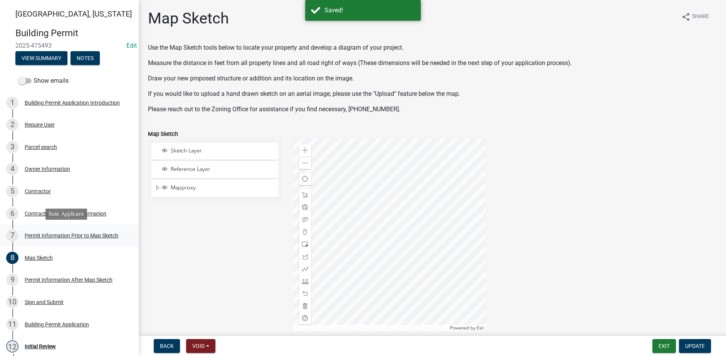
click at [44, 238] on div "Permit Information Prior to Map Sketch" at bounding box center [72, 235] width 94 height 5
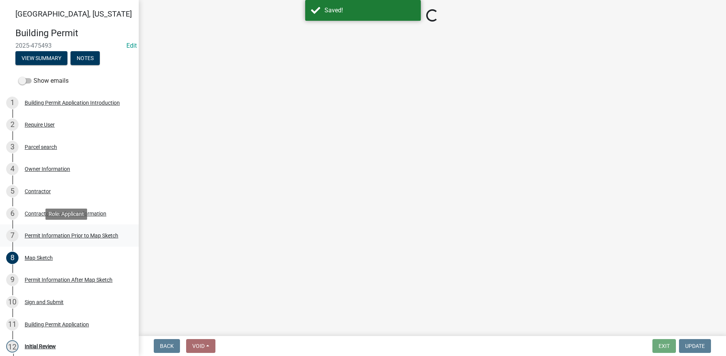
select select "a084ace3-cc4d-4a19-ba90-9713ee32dfc0"
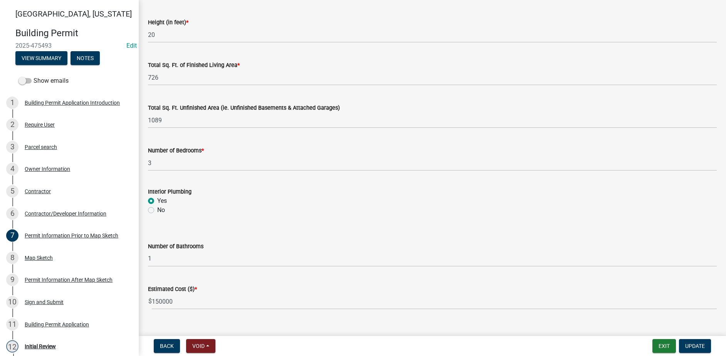
scroll to position [500, 0]
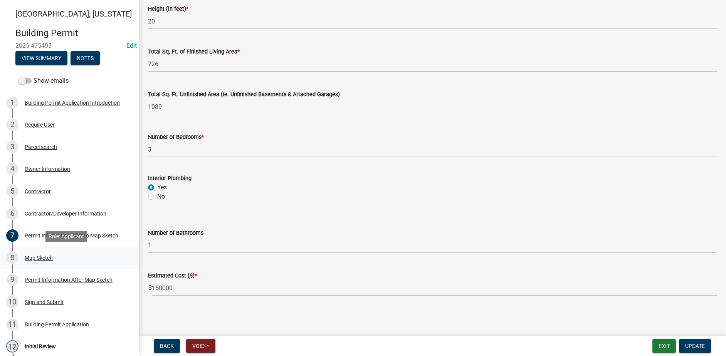
click at [54, 260] on div "8 Map Sketch" at bounding box center [66, 258] width 120 height 12
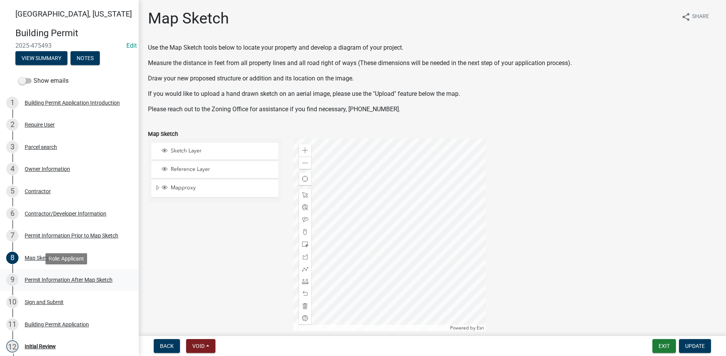
click at [67, 282] on div "Permit Information After Map Sketch" at bounding box center [69, 279] width 88 height 5
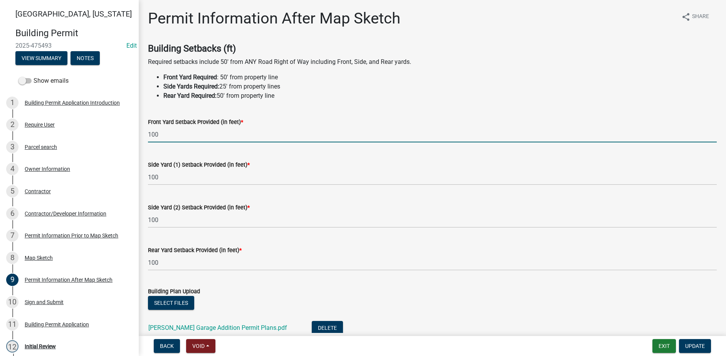
drag, startPoint x: 151, startPoint y: 134, endPoint x: 136, endPoint y: 133, distance: 15.0
click at [136, 133] on div "[GEOGRAPHIC_DATA], [US_STATE][GEOGRAPHIC_DATA] Permit 2025-475493 Edit View Sum…" at bounding box center [363, 178] width 726 height 356
type input "91"
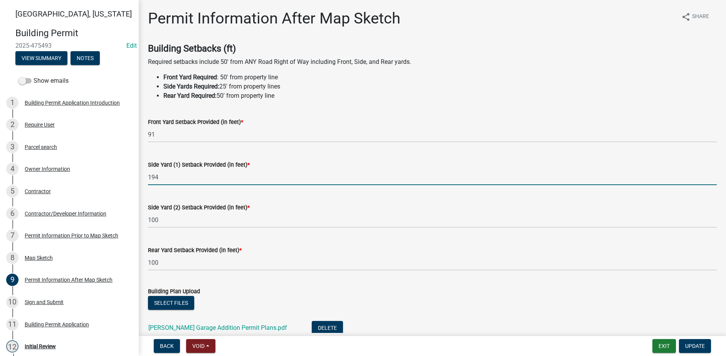
type input "194"
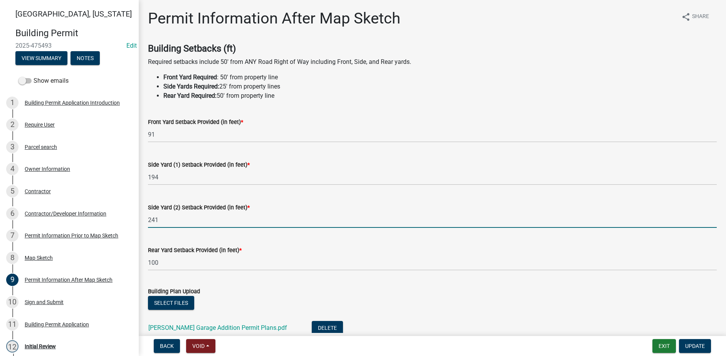
type input "241"
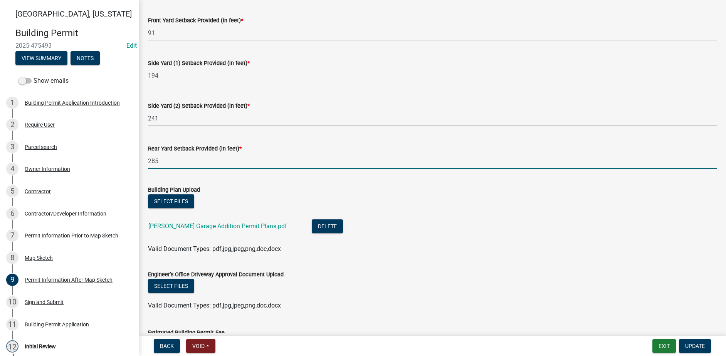
scroll to position [154, 0]
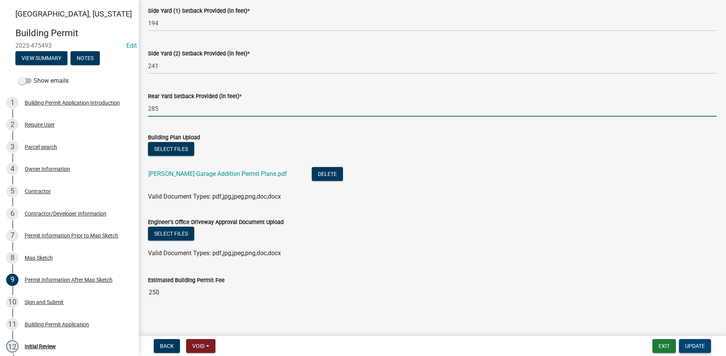
type input "285"
click at [693, 343] on span "Update" at bounding box center [695, 346] width 20 height 6
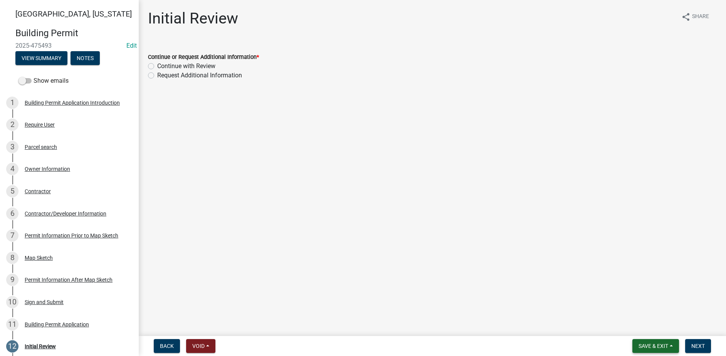
click at [650, 346] on span "Save & Exit" at bounding box center [653, 346] width 30 height 6
click at [644, 313] on button "Save" at bounding box center [648, 308] width 62 height 18
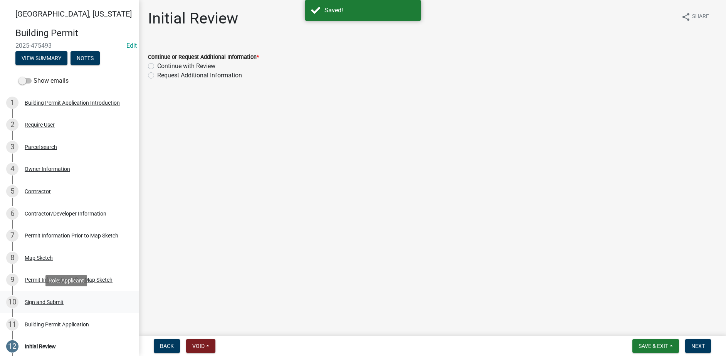
click at [50, 302] on div "Sign and Submit" at bounding box center [44, 302] width 39 height 5
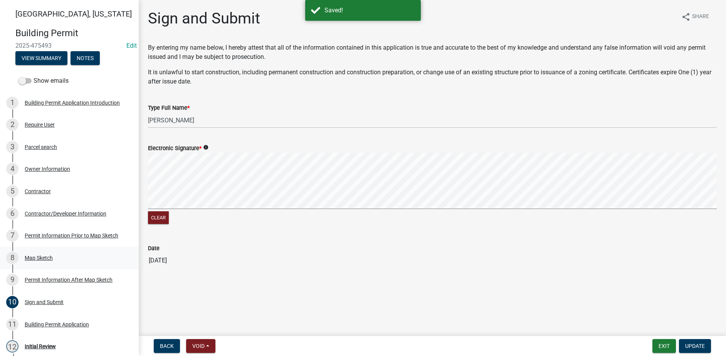
click at [49, 257] on div "Map Sketch" at bounding box center [39, 257] width 28 height 5
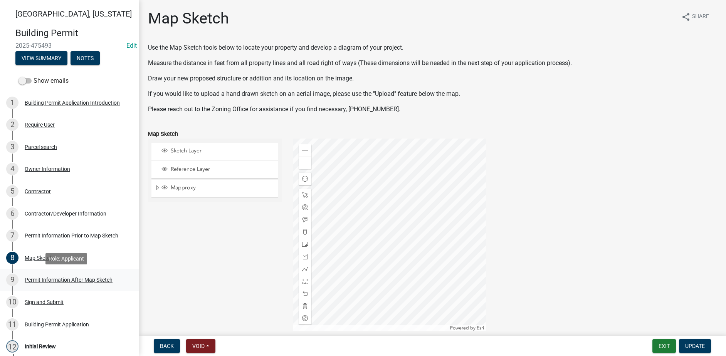
click at [63, 280] on div "Permit Information After Map Sketch" at bounding box center [69, 279] width 88 height 5
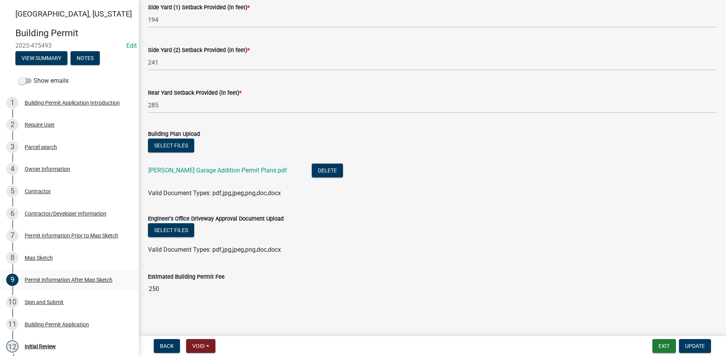
scroll to position [158, 0]
click at [65, 293] on link "10 Sign and Submit" at bounding box center [69, 302] width 139 height 22
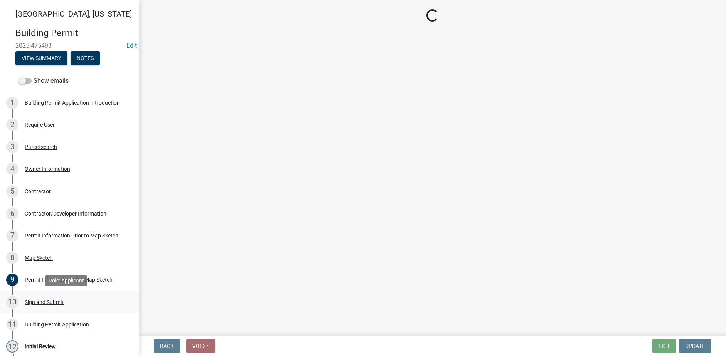
scroll to position [0, 0]
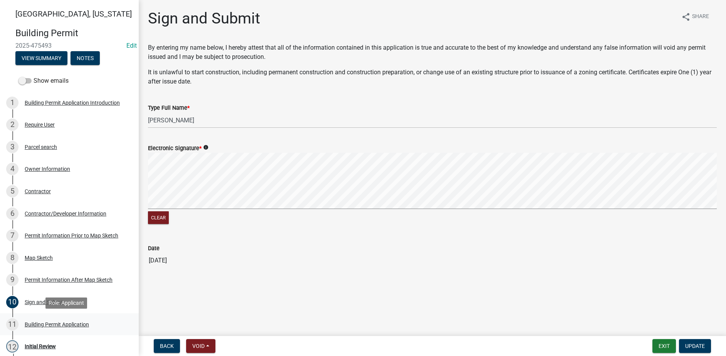
click at [74, 321] on div "11 Building Permit Application" at bounding box center [66, 325] width 120 height 12
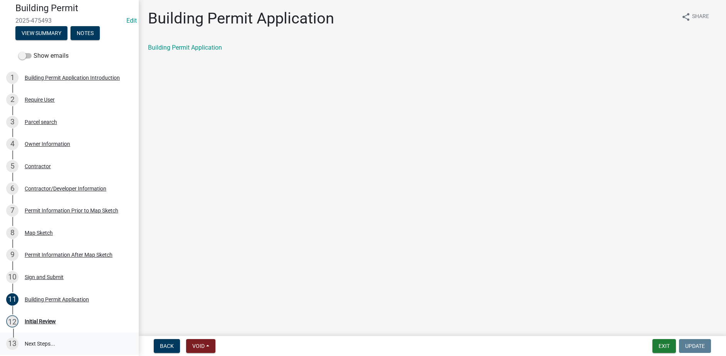
scroll to position [39, 0]
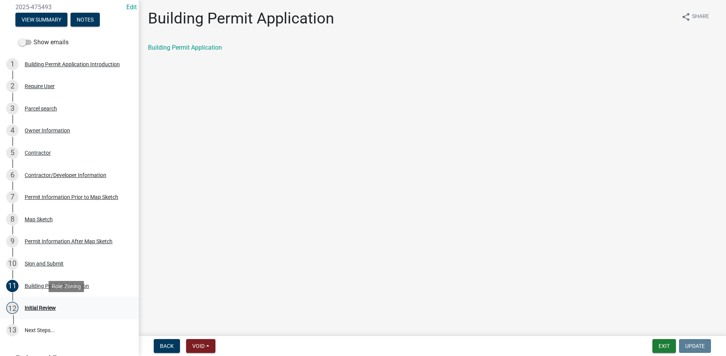
click at [44, 314] on div "12 Initial Review" at bounding box center [66, 308] width 120 height 12
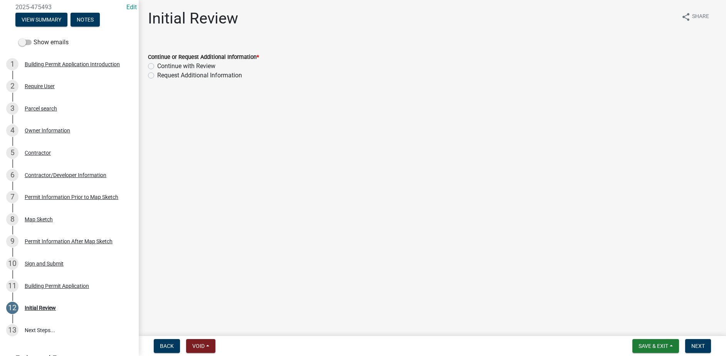
click at [157, 68] on label "Continue with Review" at bounding box center [186, 66] width 58 height 9
click at [157, 67] on input "Continue with Review" at bounding box center [159, 64] width 5 height 5
radio input "true"
click at [699, 342] on button "Next" at bounding box center [698, 346] width 26 height 14
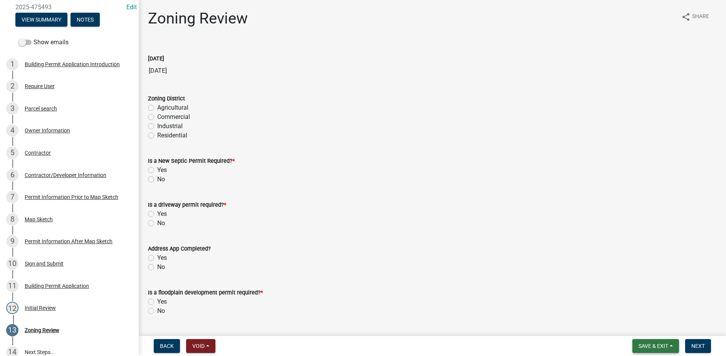
click at [645, 347] on span "Save & Exit" at bounding box center [653, 346] width 30 height 6
click at [638, 311] on button "Save" at bounding box center [648, 308] width 62 height 18
click at [157, 109] on label "Agricultural" at bounding box center [172, 107] width 31 height 9
click at [157, 108] on input "Agricultural" at bounding box center [159, 105] width 5 height 5
radio input "true"
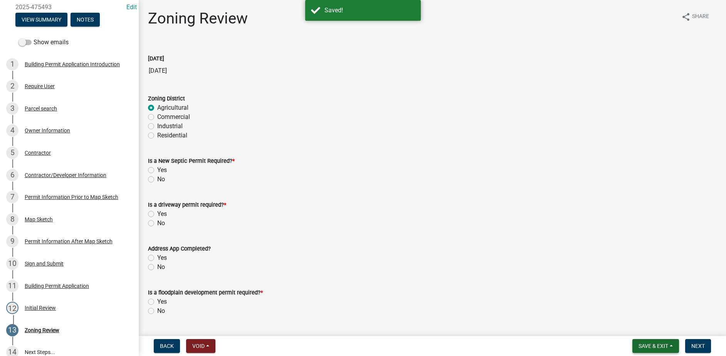
click at [640, 346] on span "Save & Exit" at bounding box center [653, 346] width 30 height 6
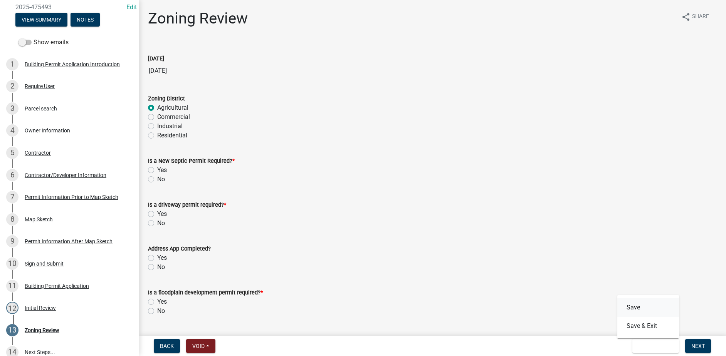
click at [630, 304] on button "Save" at bounding box center [648, 308] width 62 height 18
